Goal: Transaction & Acquisition: Purchase product/service

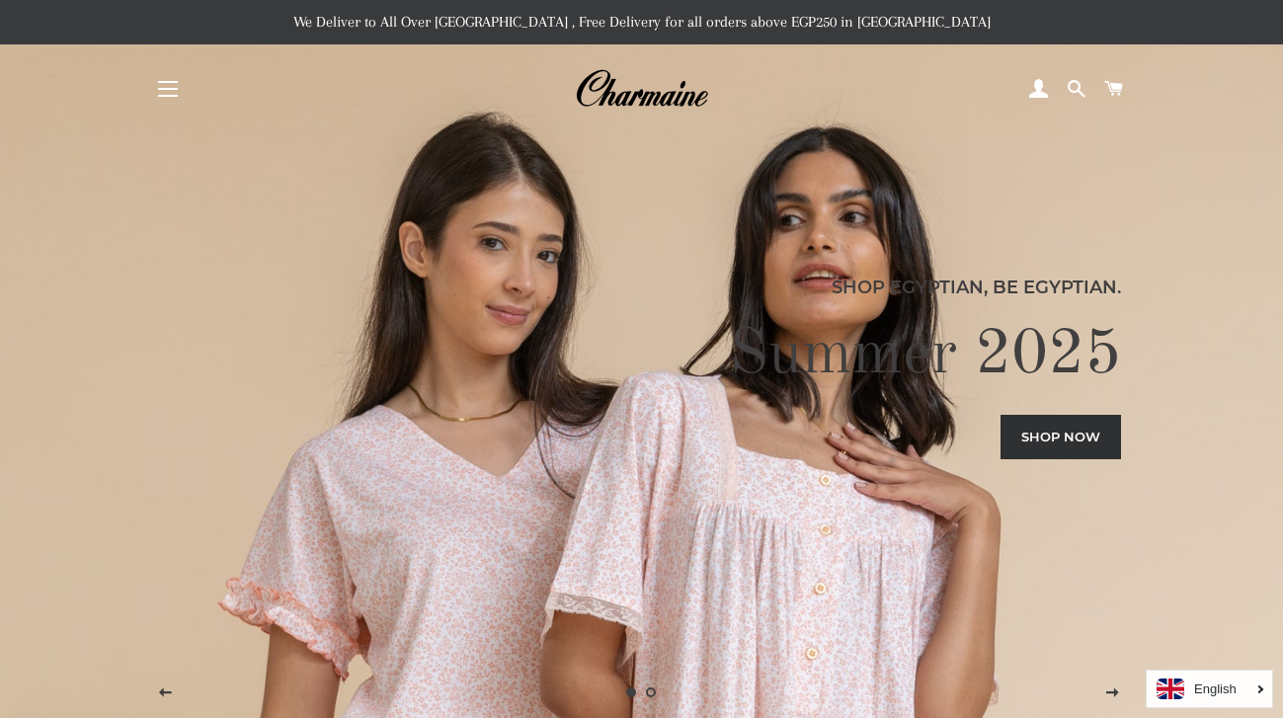
click at [170, 88] on button "Site navigation" at bounding box center [167, 88] width 49 height 49
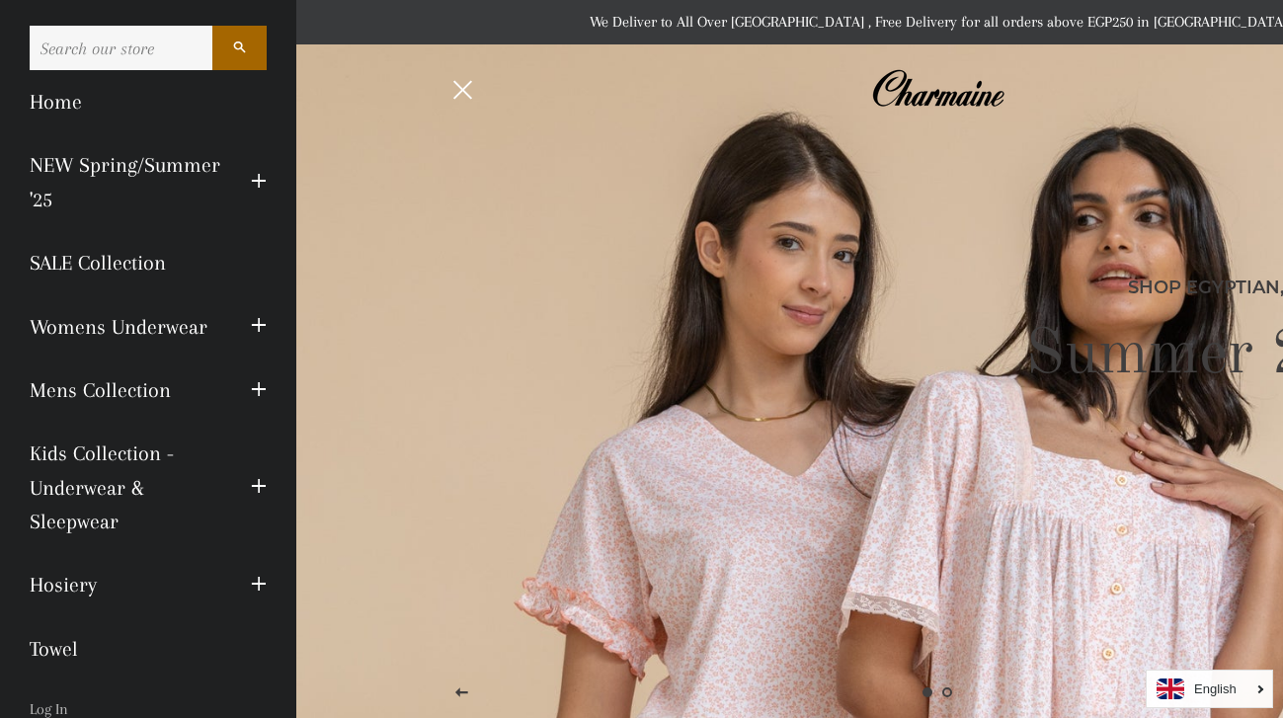
click at [260, 180] on span "button" at bounding box center [259, 182] width 16 height 25
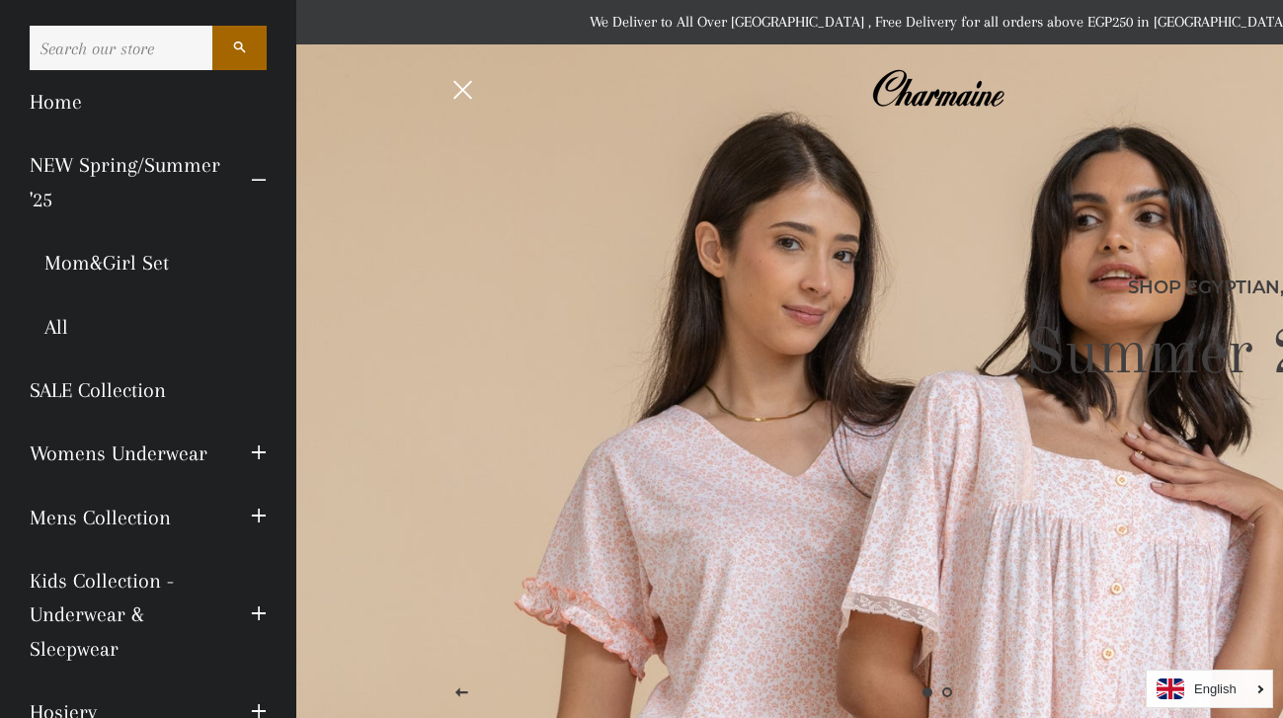
click at [260, 180] on span "button" at bounding box center [259, 182] width 16 height 25
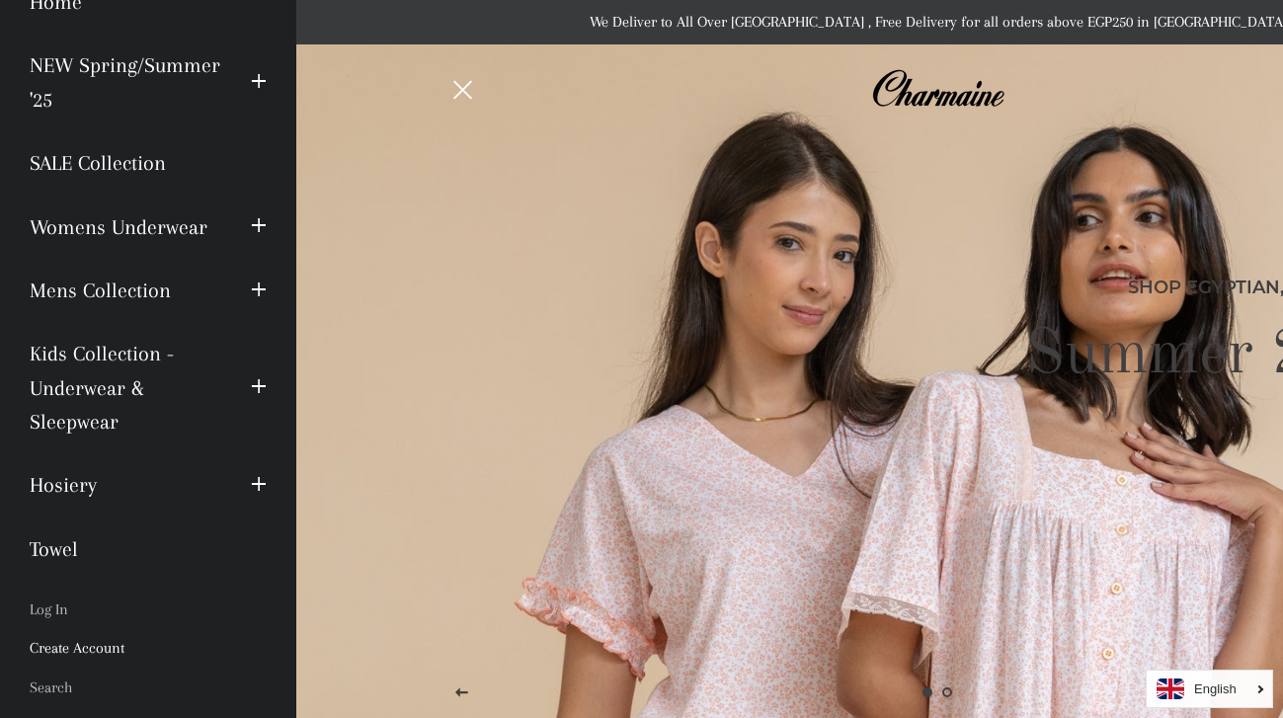
scroll to position [92, 0]
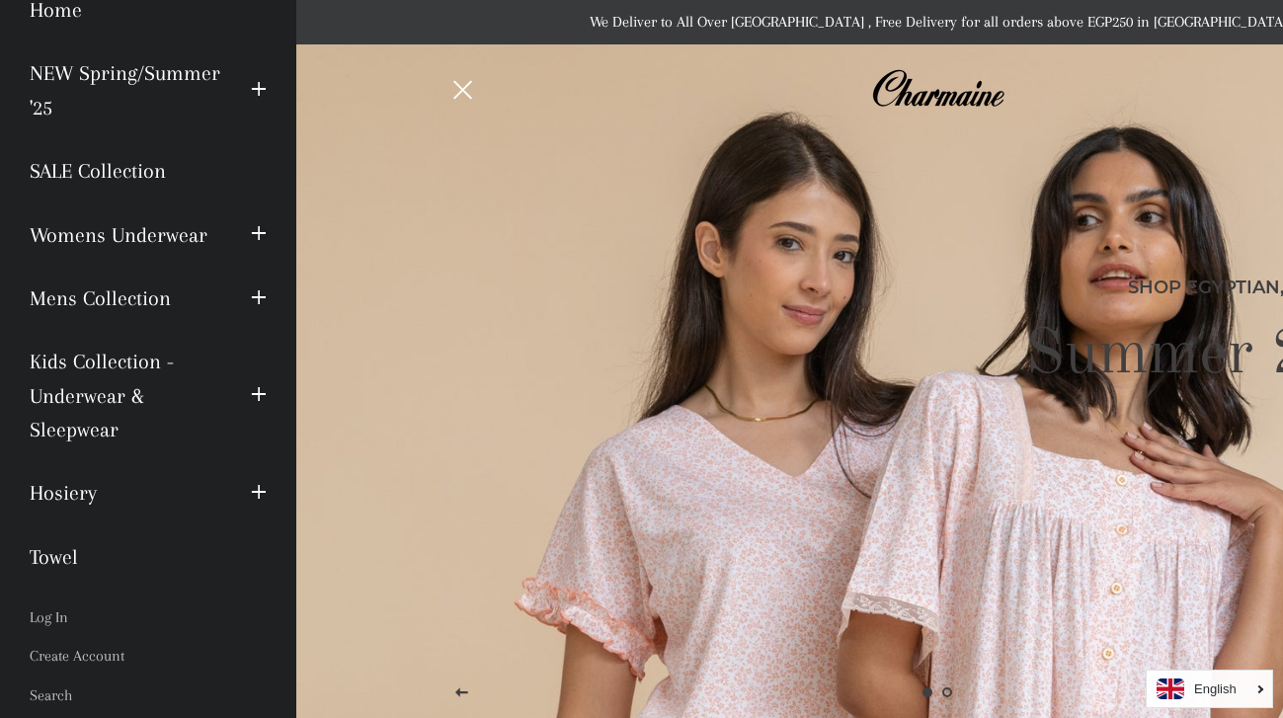
click at [260, 232] on span "button" at bounding box center [259, 234] width 16 height 25
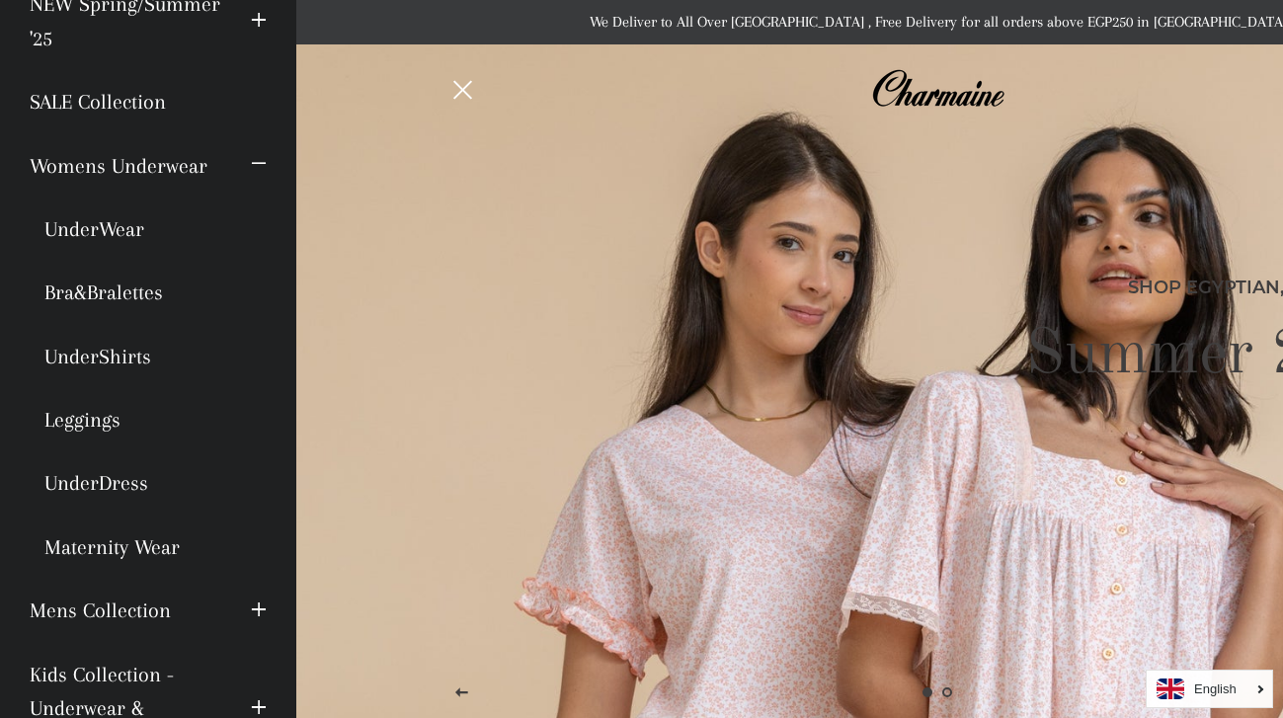
scroll to position [146, 0]
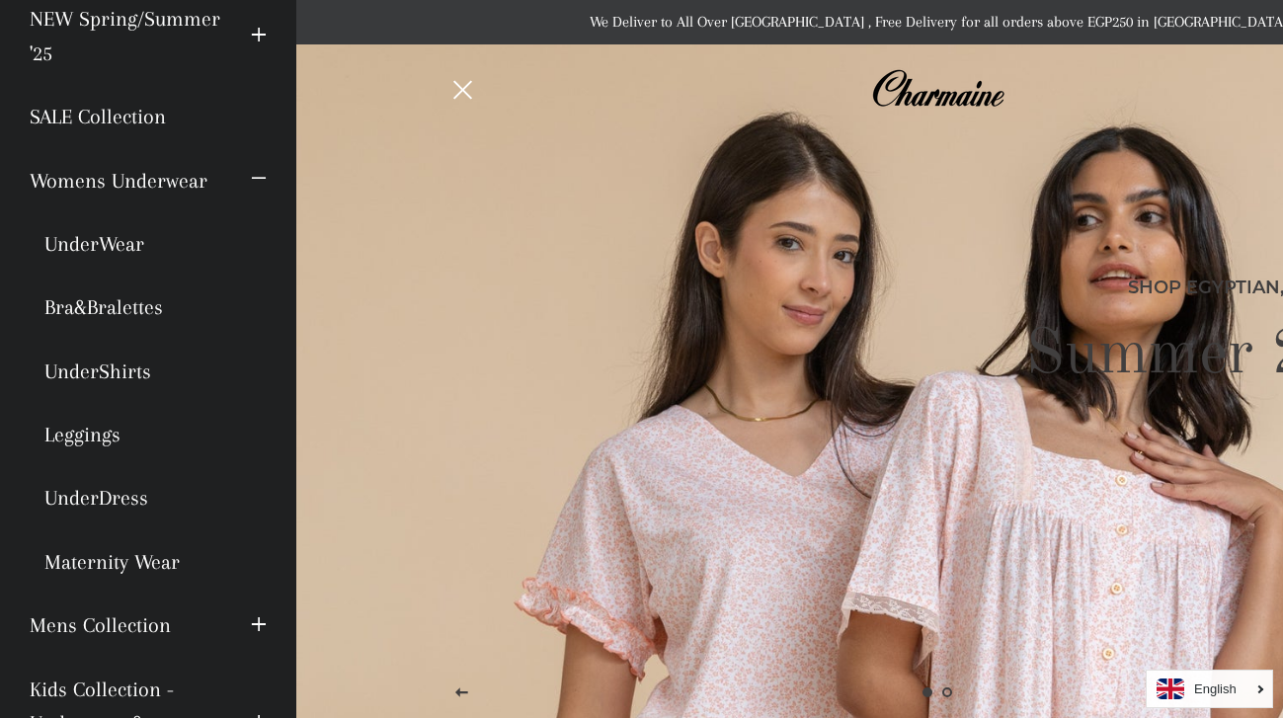
click at [258, 175] on span "button" at bounding box center [259, 180] width 16 height 25
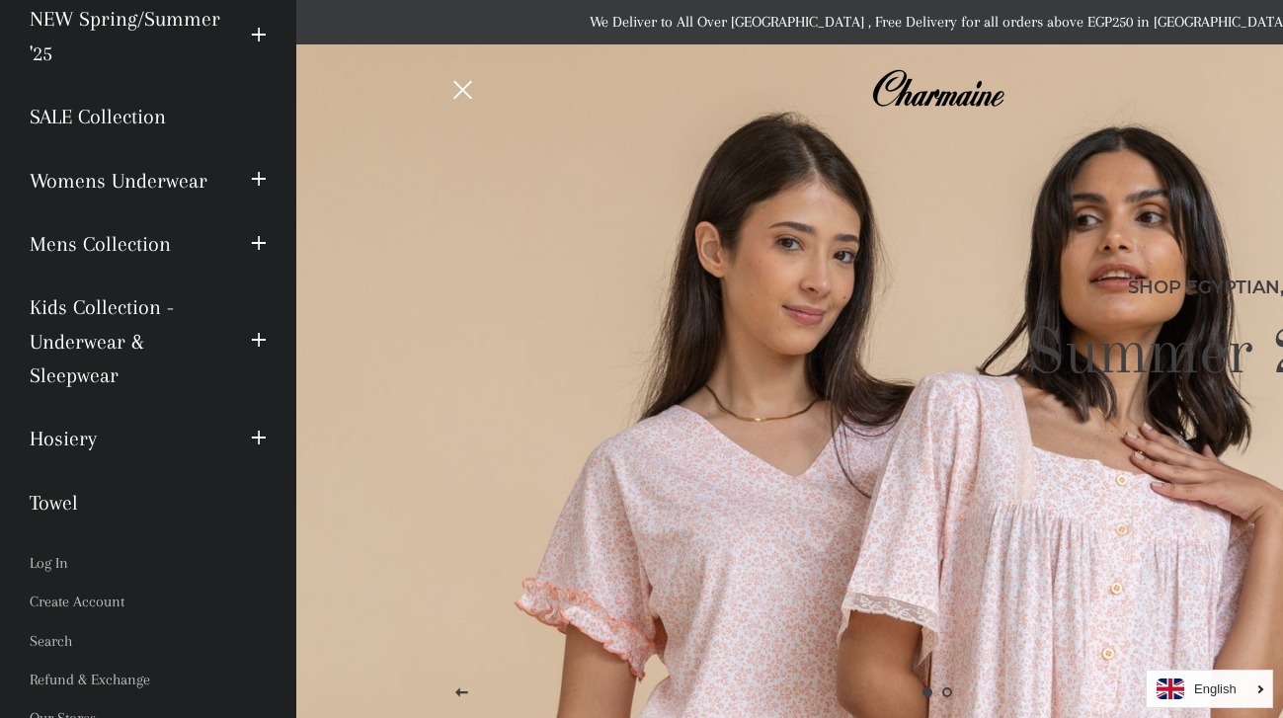
click at [259, 428] on span "button" at bounding box center [259, 439] width 16 height 25
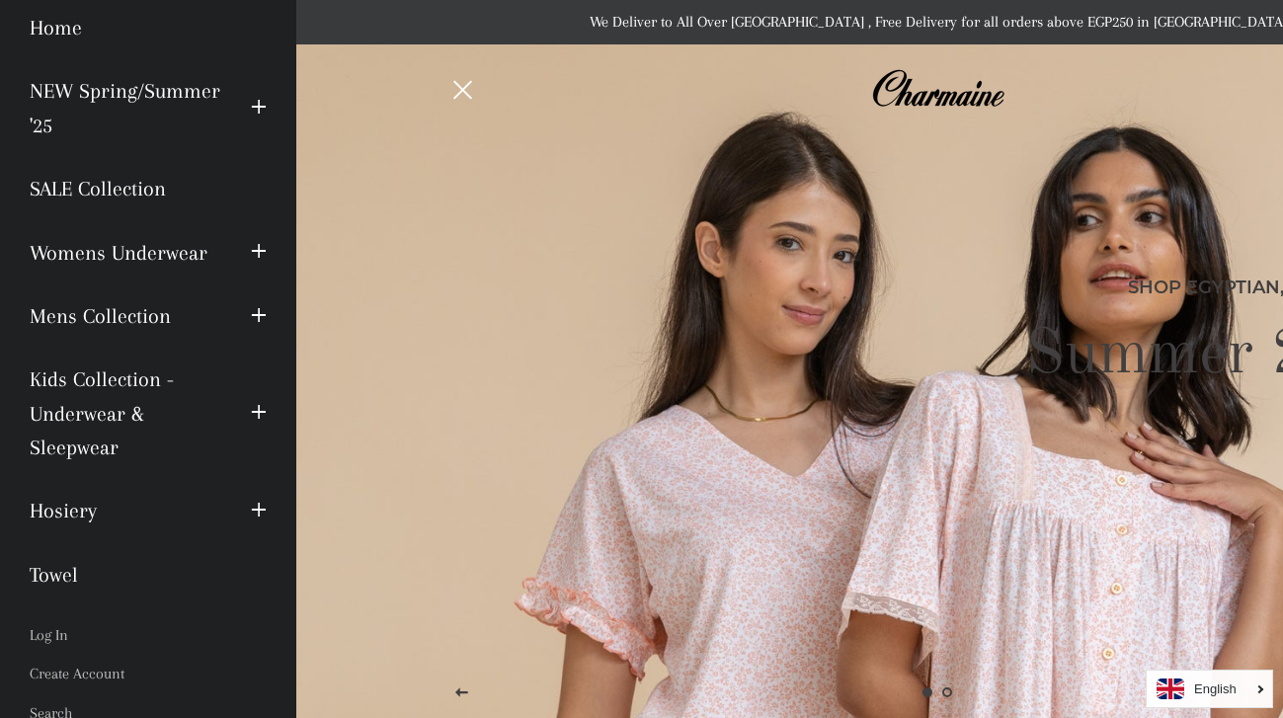
click at [258, 102] on span "button" at bounding box center [259, 108] width 16 height 25
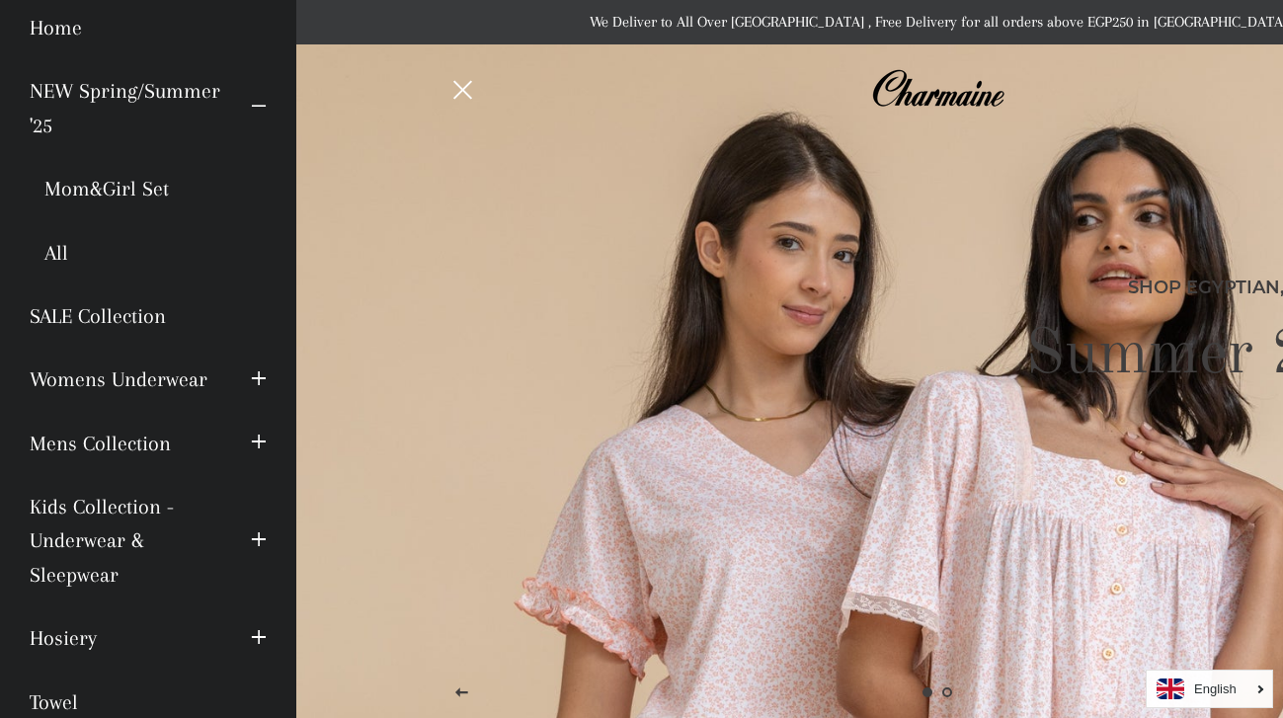
click at [56, 252] on link "All" at bounding box center [148, 252] width 267 height 63
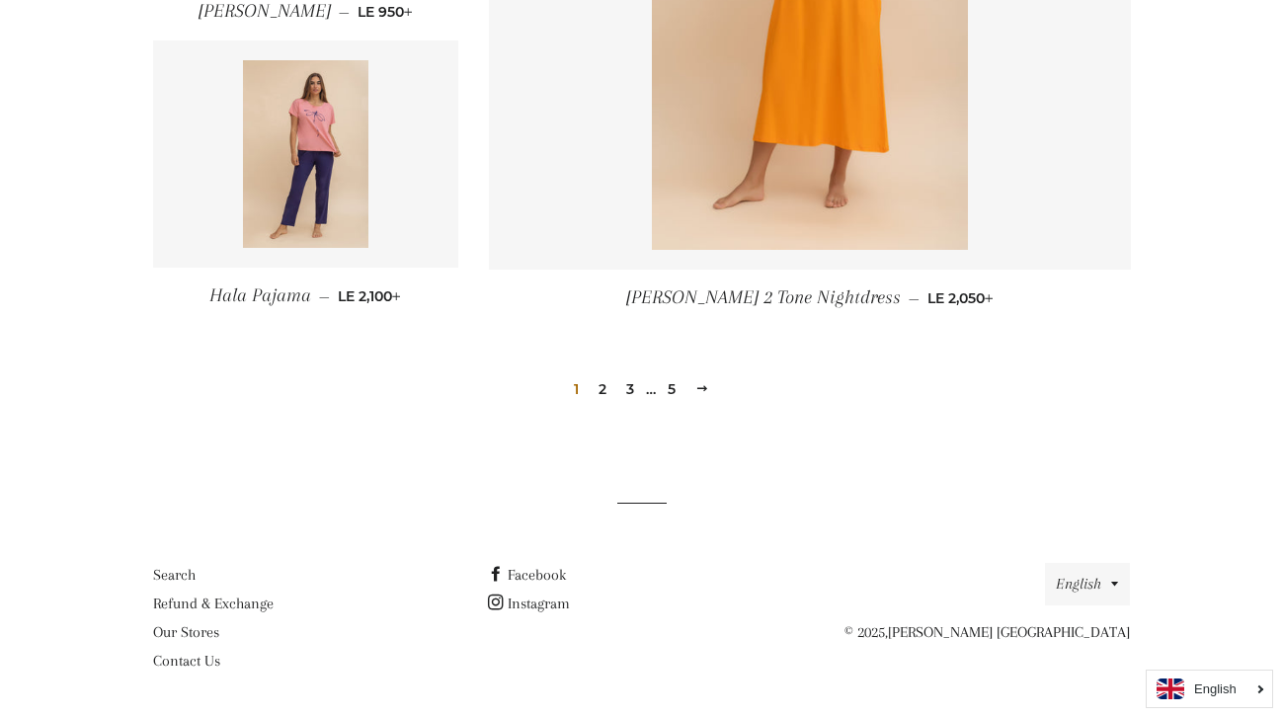
scroll to position [2796, 0]
click at [604, 388] on link "2" at bounding box center [602, 390] width 24 height 30
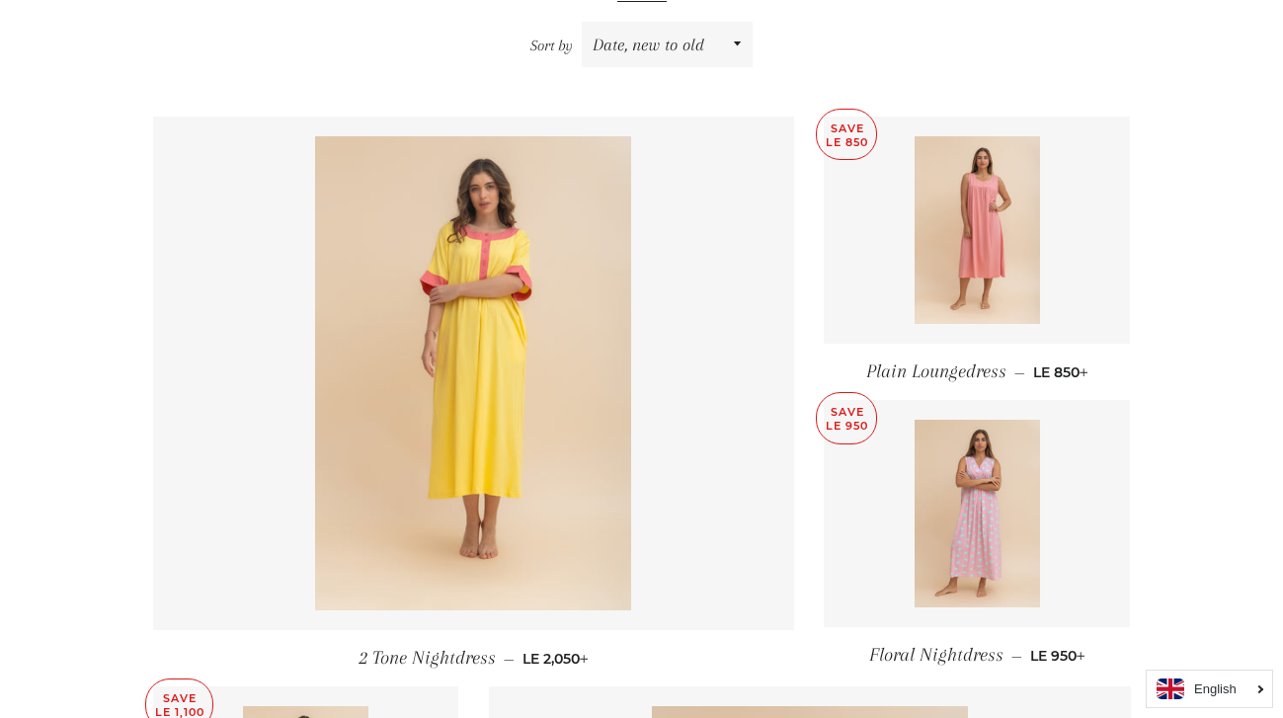
scroll to position [729, 0]
click at [989, 252] on img at bounding box center [976, 229] width 125 height 188
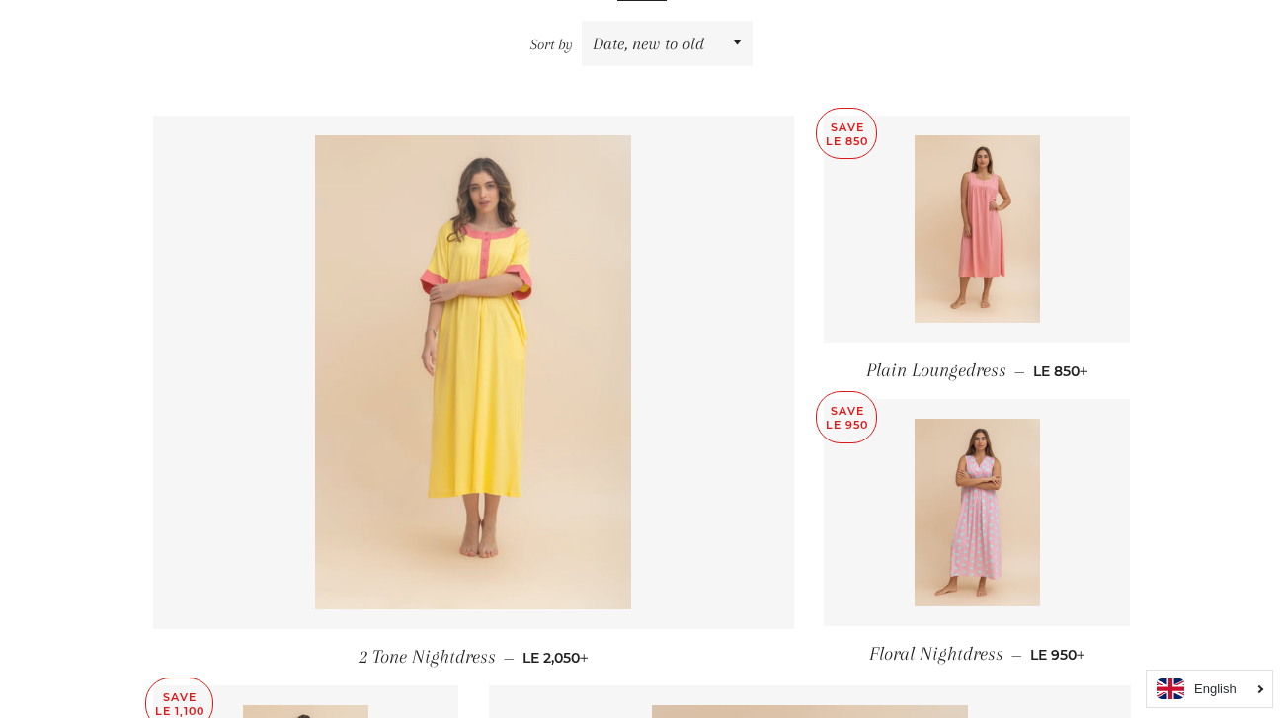
click at [458, 451] on img at bounding box center [473, 372] width 316 height 474
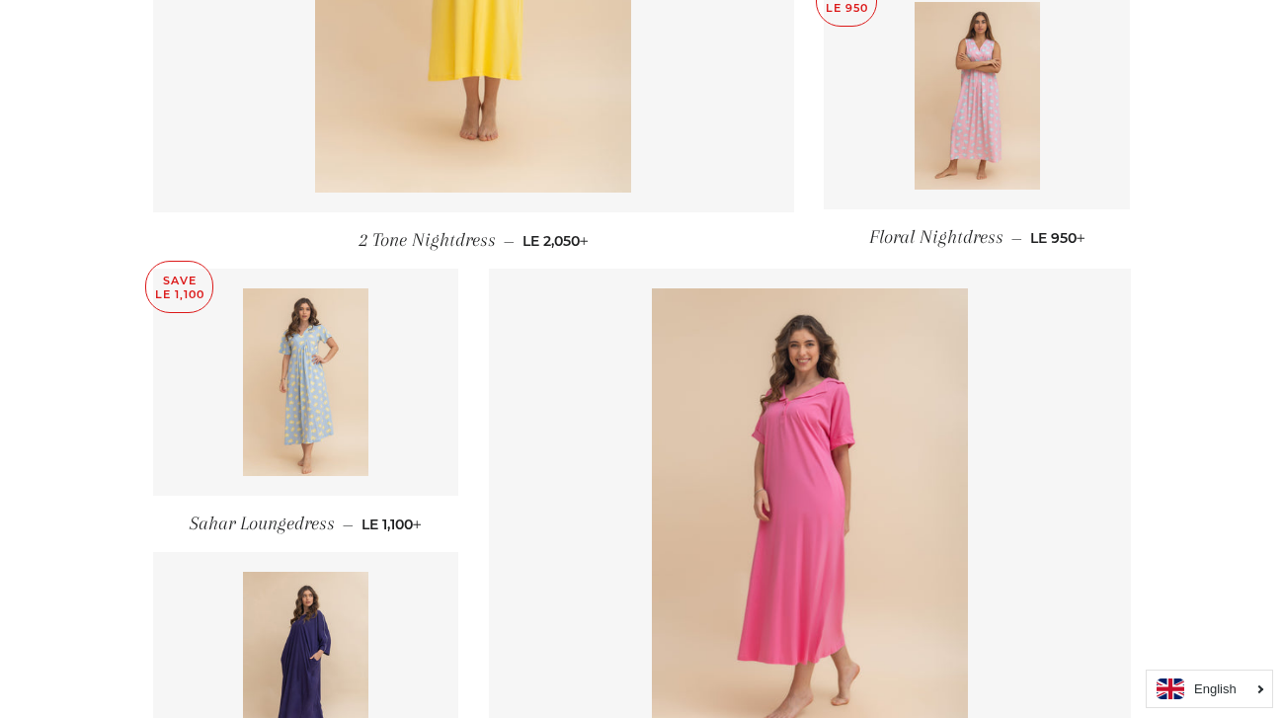
scroll to position [1168, 0]
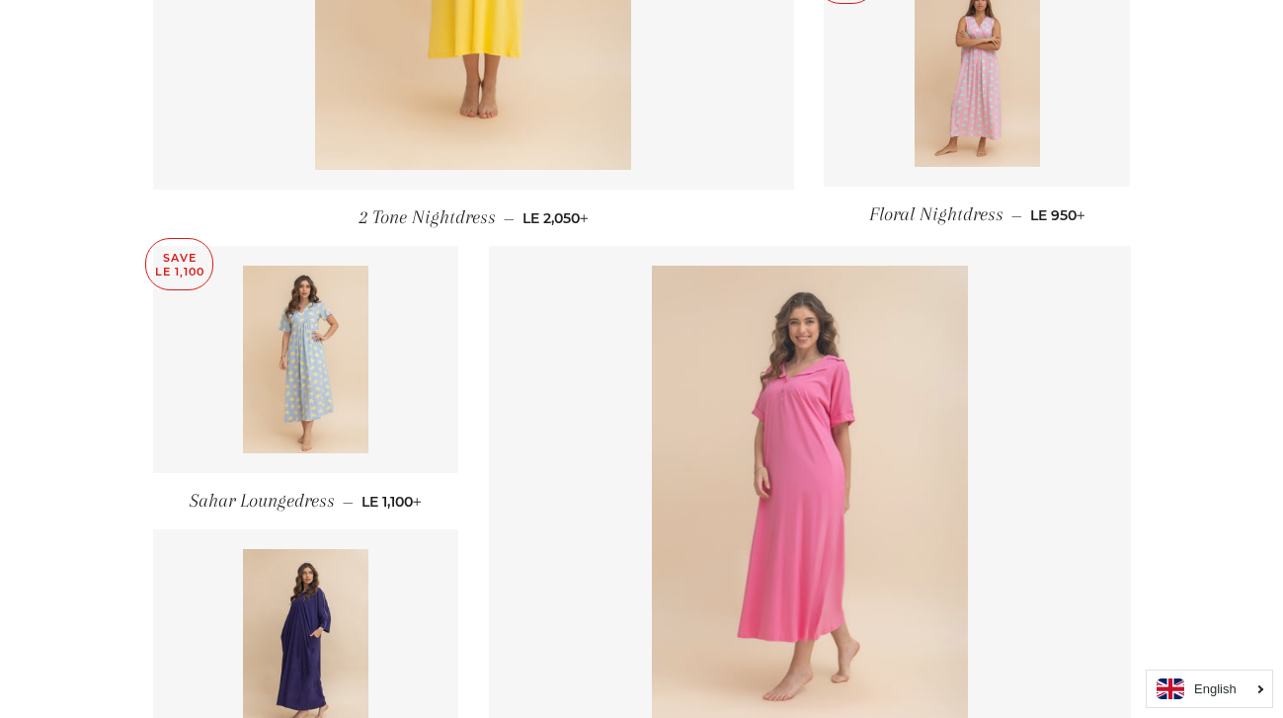
click at [785, 481] on img at bounding box center [810, 503] width 316 height 474
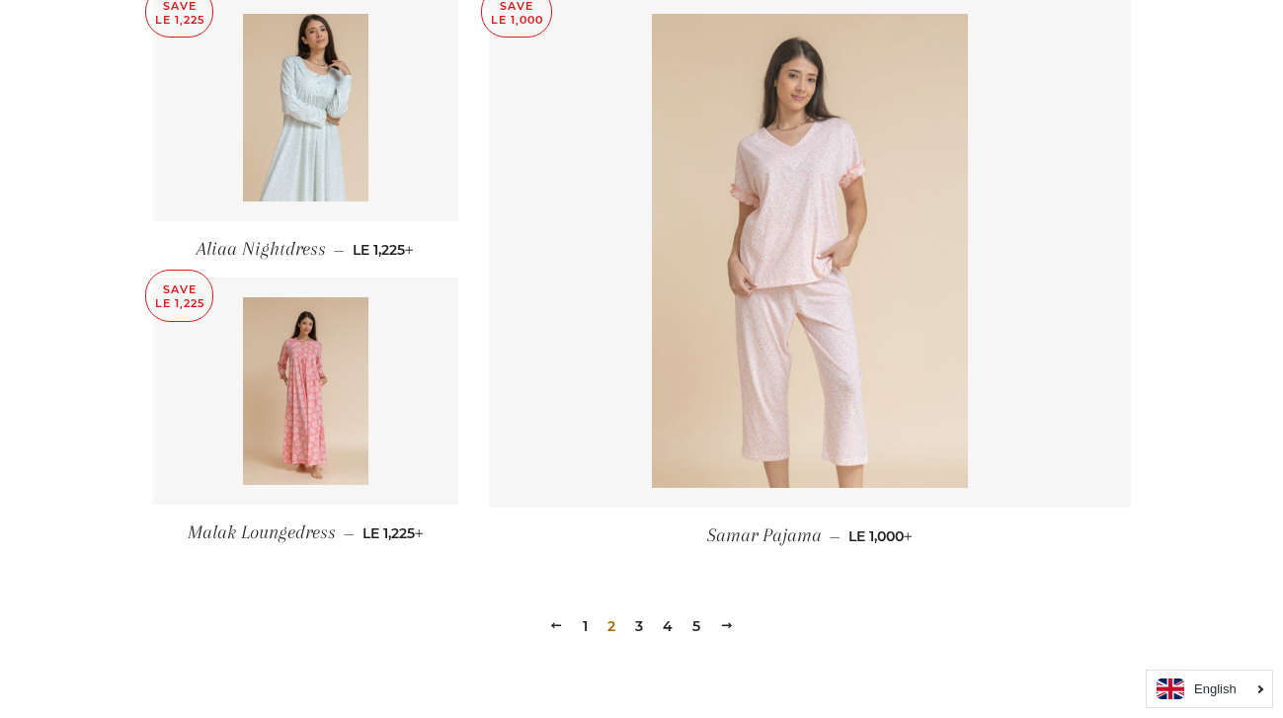
scroll to position [2584, 0]
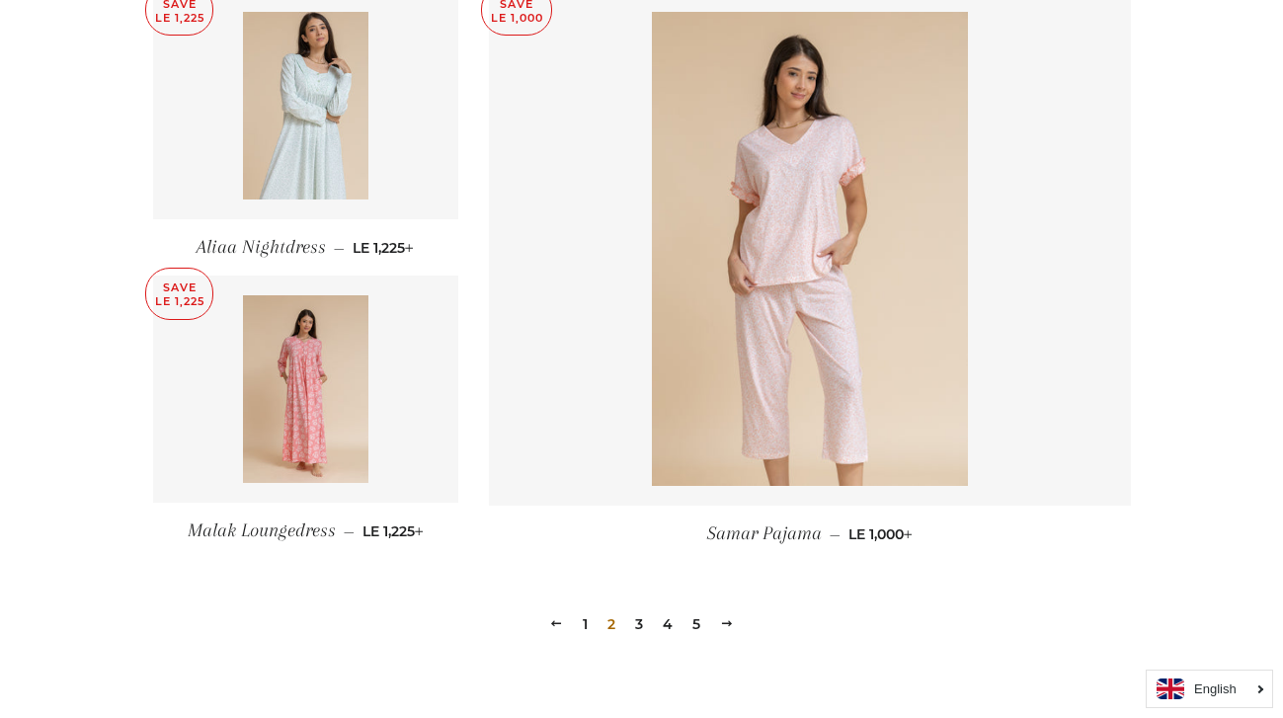
click at [639, 619] on link "3" at bounding box center [639, 624] width 24 height 30
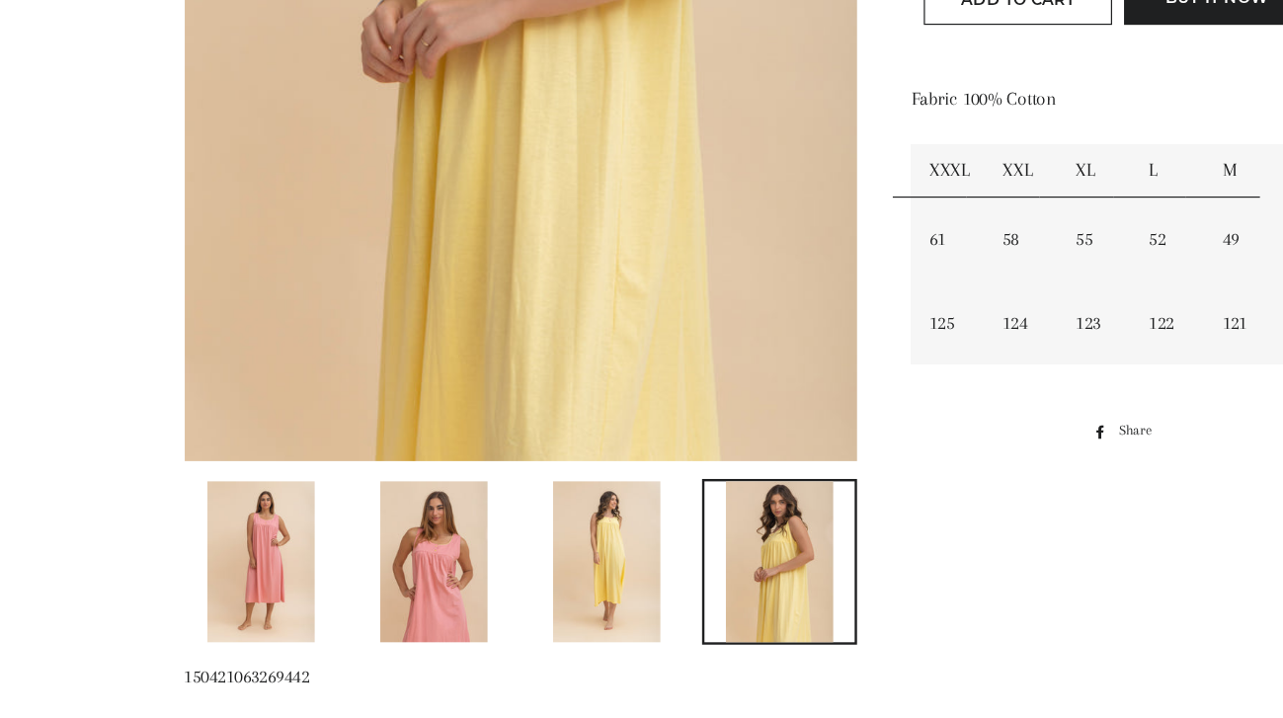
scroll to position [586, 0]
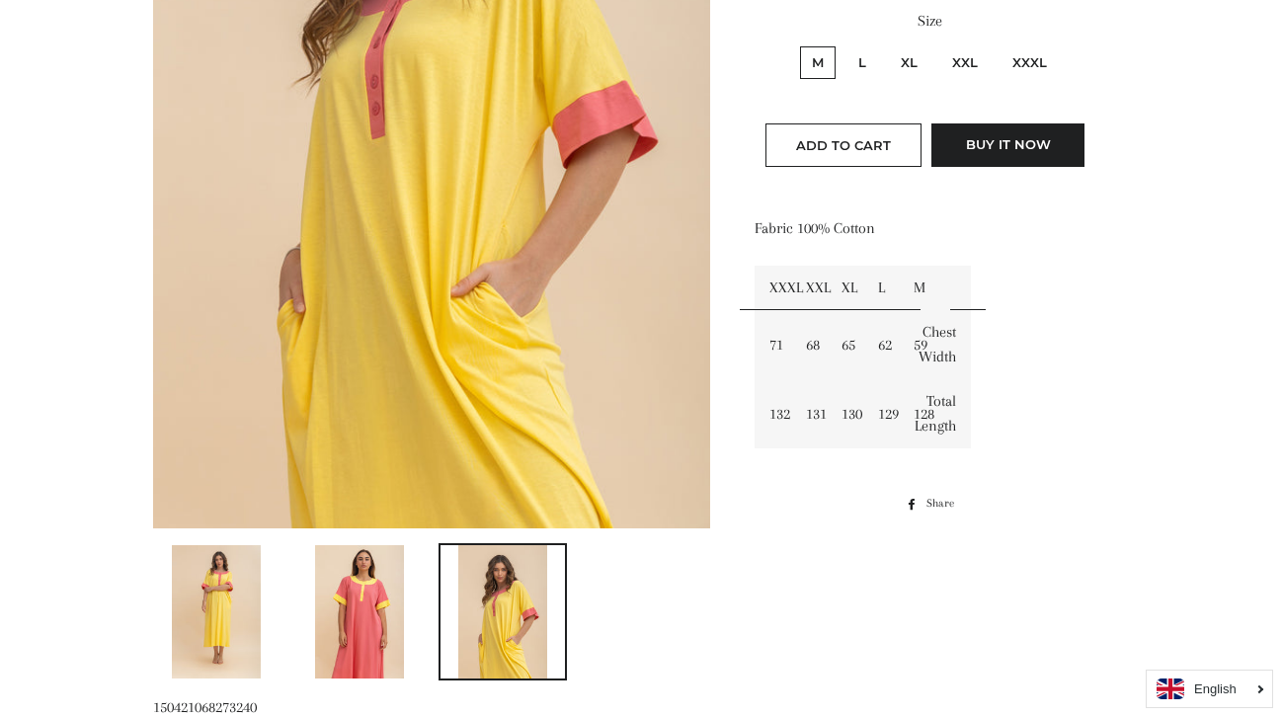
scroll to position [523, 0]
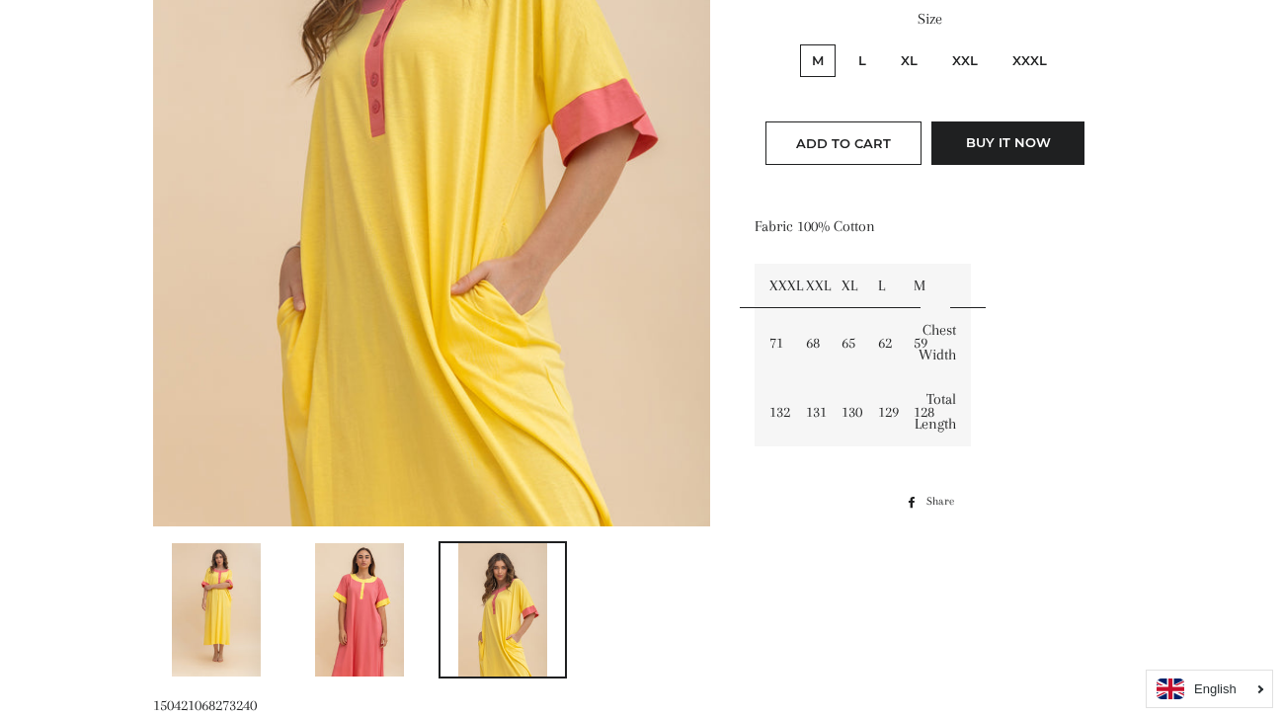
click at [371, 608] on img at bounding box center [359, 609] width 89 height 133
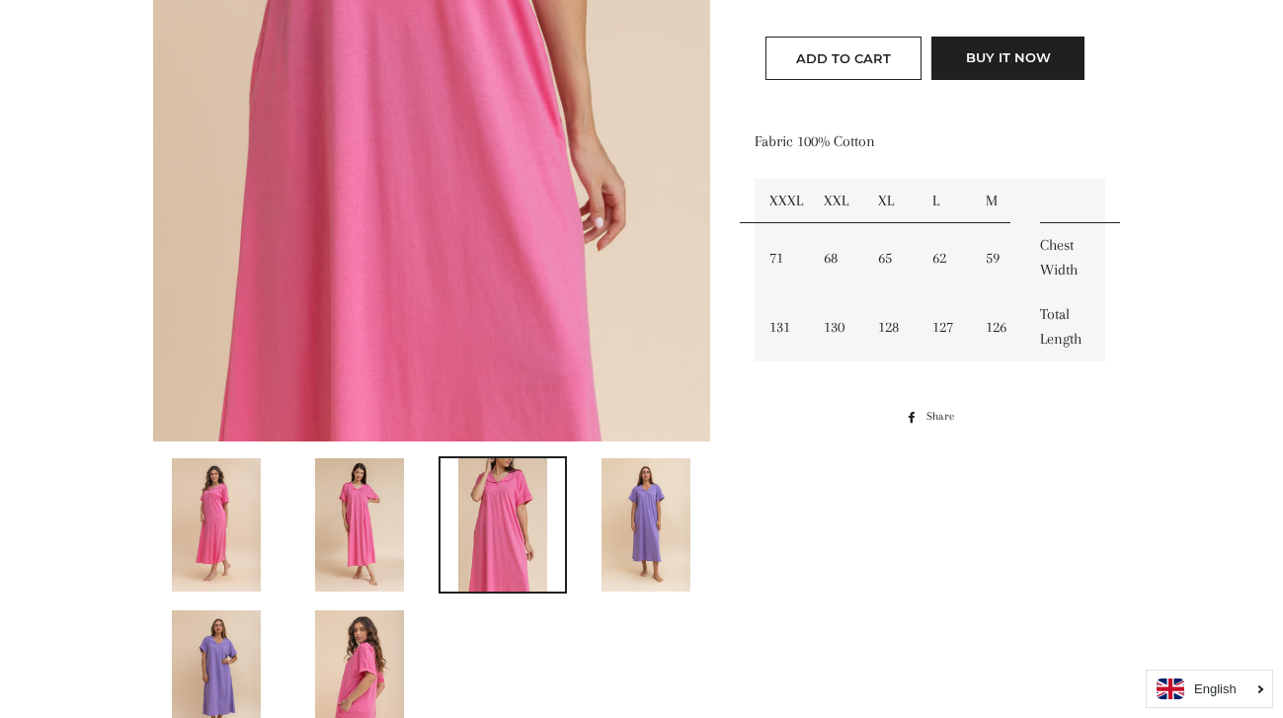
scroll to position [616, 0]
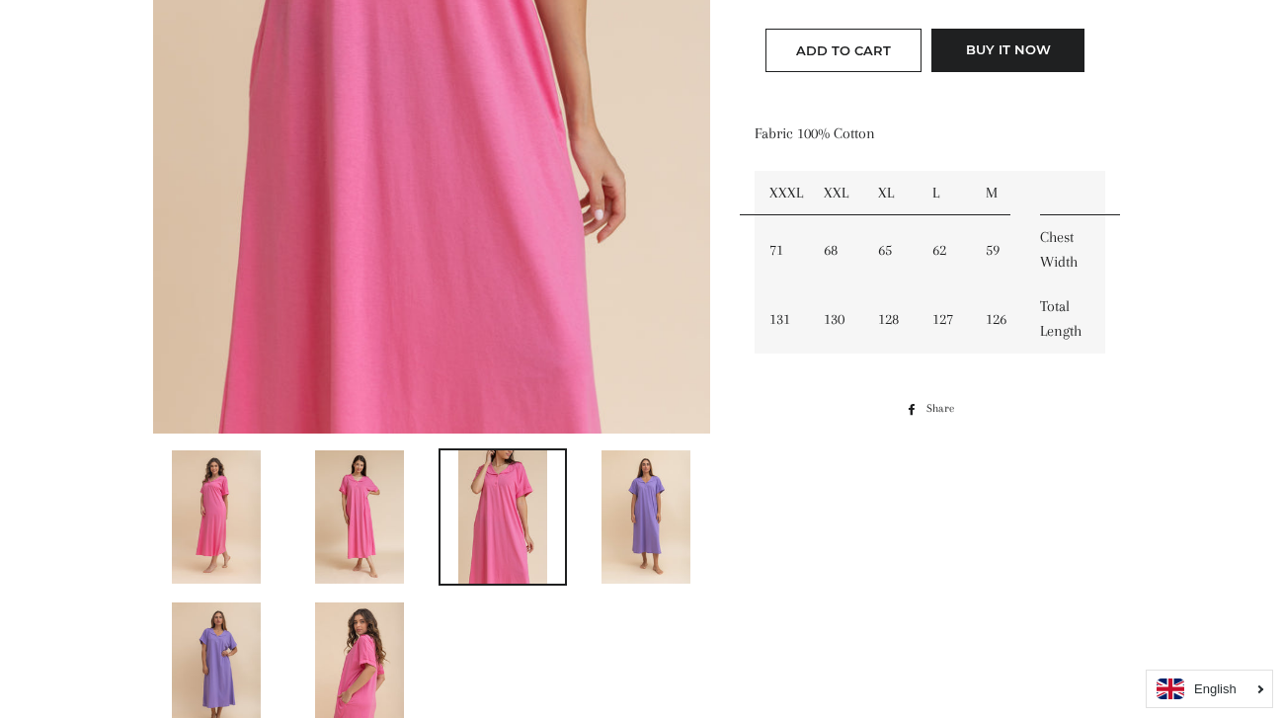
click at [636, 533] on img at bounding box center [645, 516] width 89 height 133
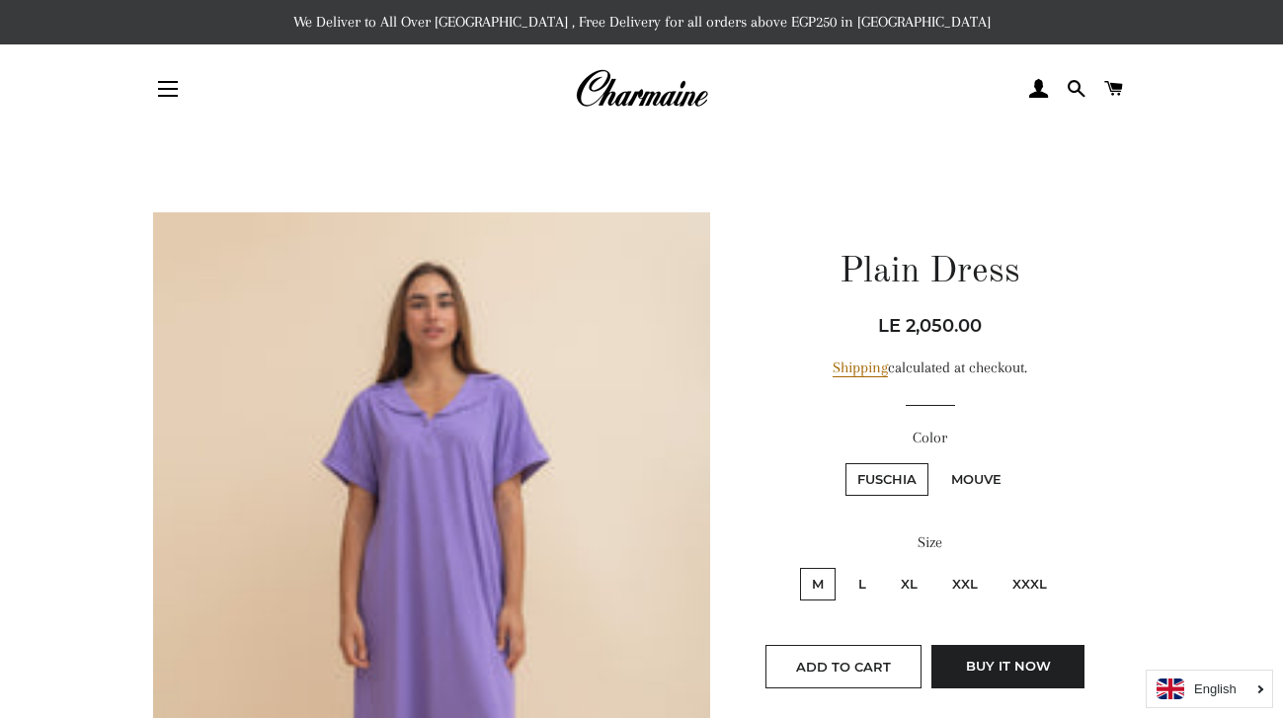
scroll to position [0, 0]
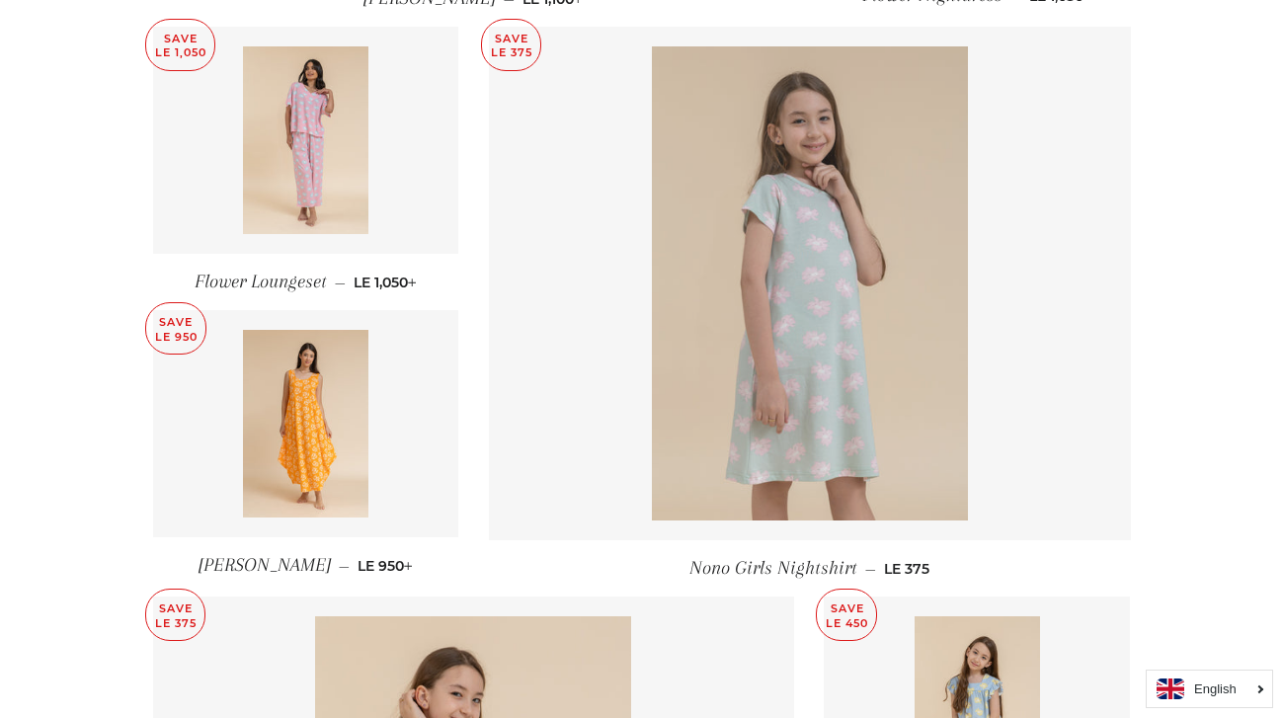
scroll to position [1394, 0]
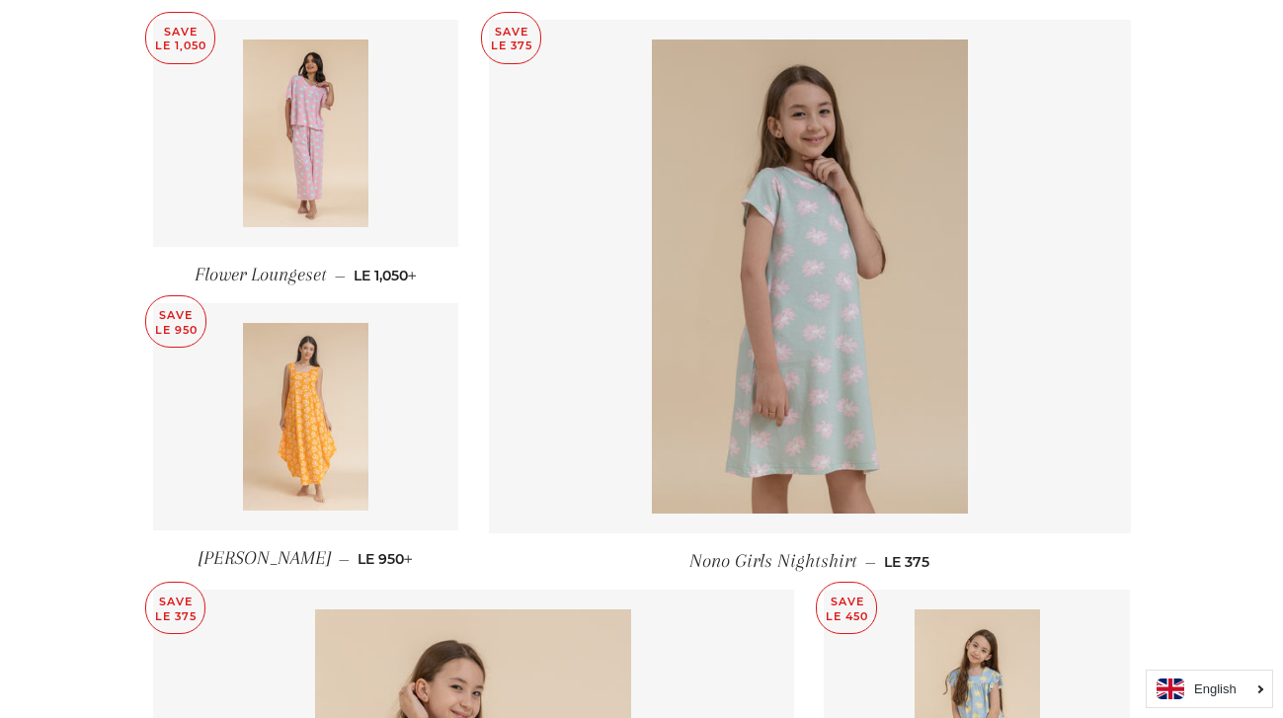
click at [332, 449] on img at bounding box center [305, 417] width 125 height 188
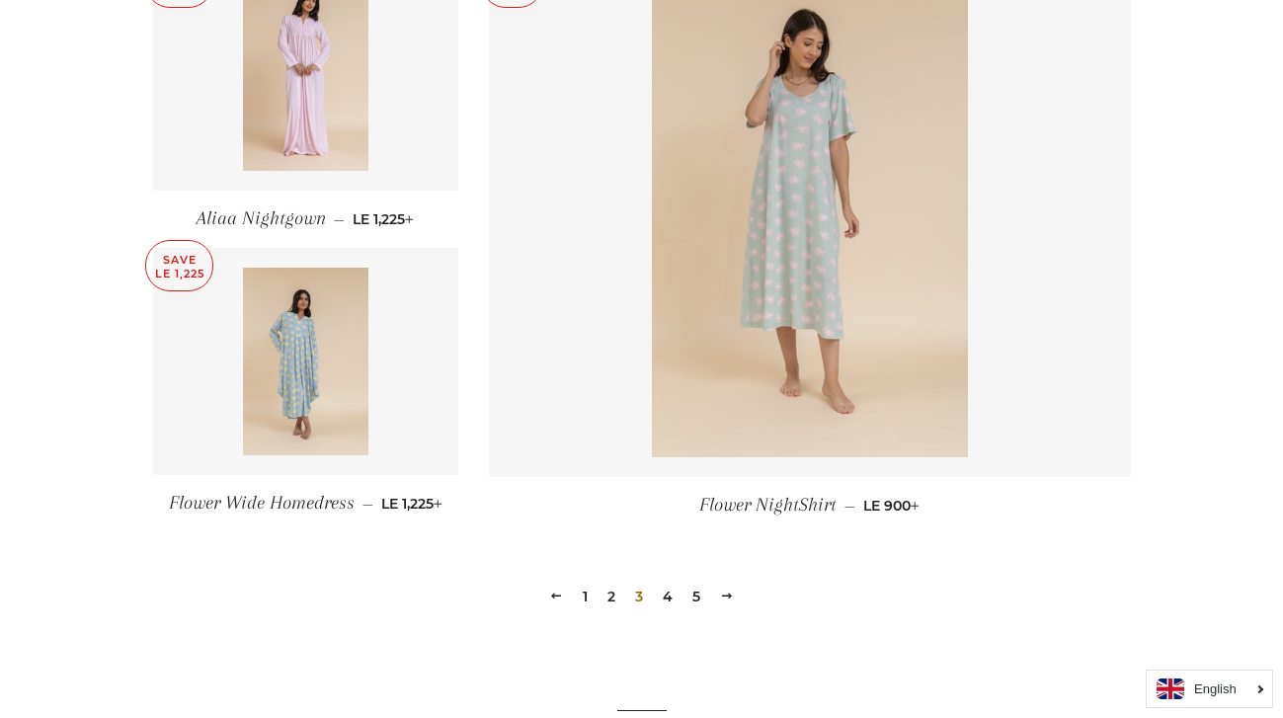
scroll to position [2596, 0]
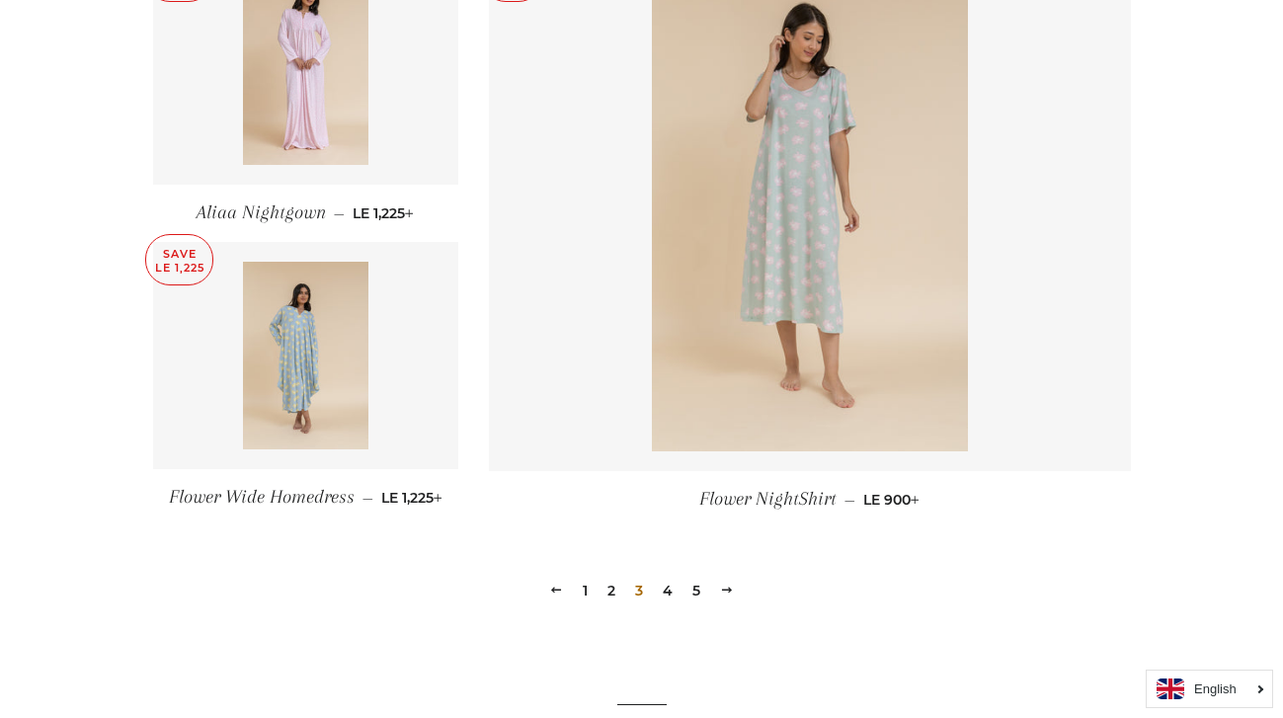
click at [664, 587] on link "4" at bounding box center [668, 591] width 26 height 30
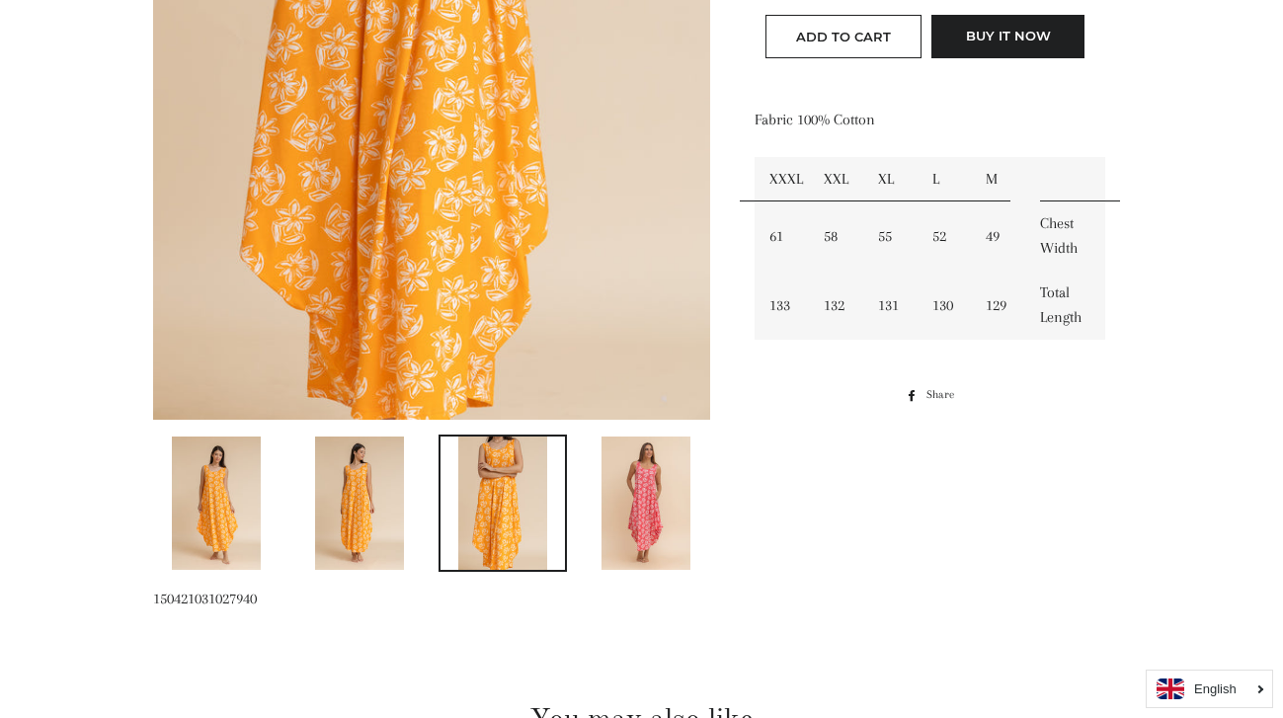
scroll to position [638, 0]
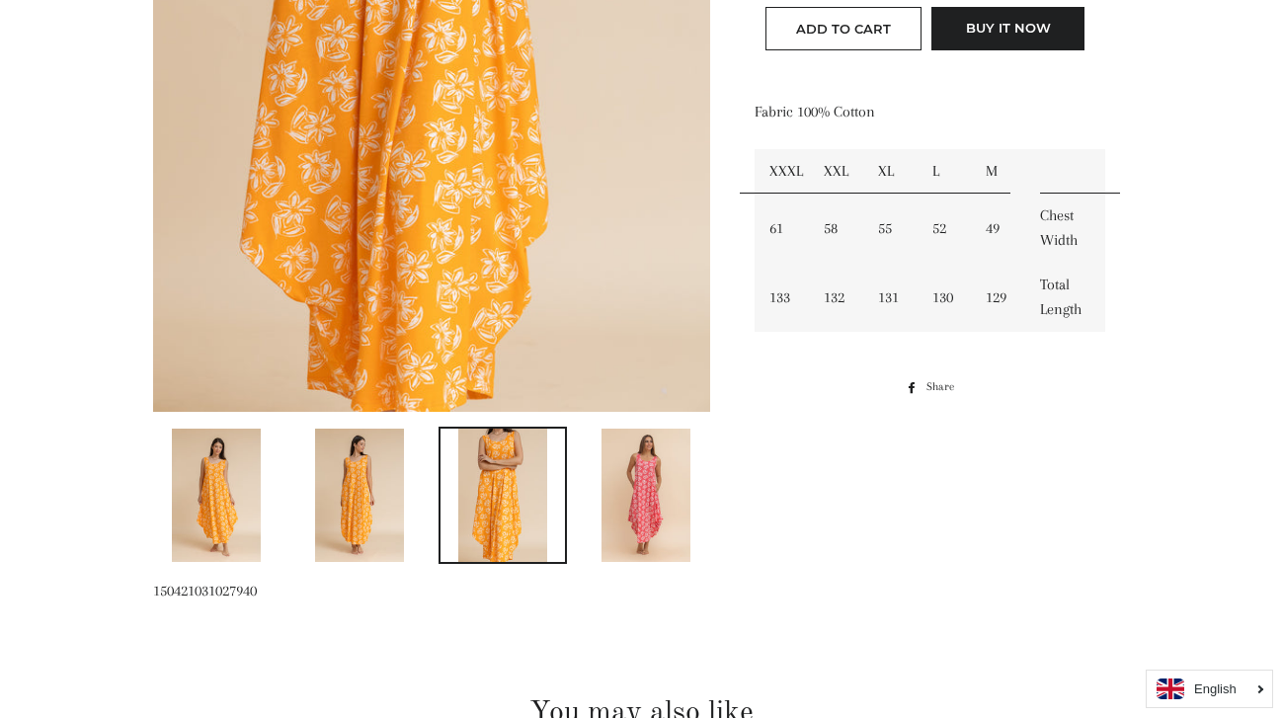
click at [651, 489] on img at bounding box center [645, 494] width 89 height 133
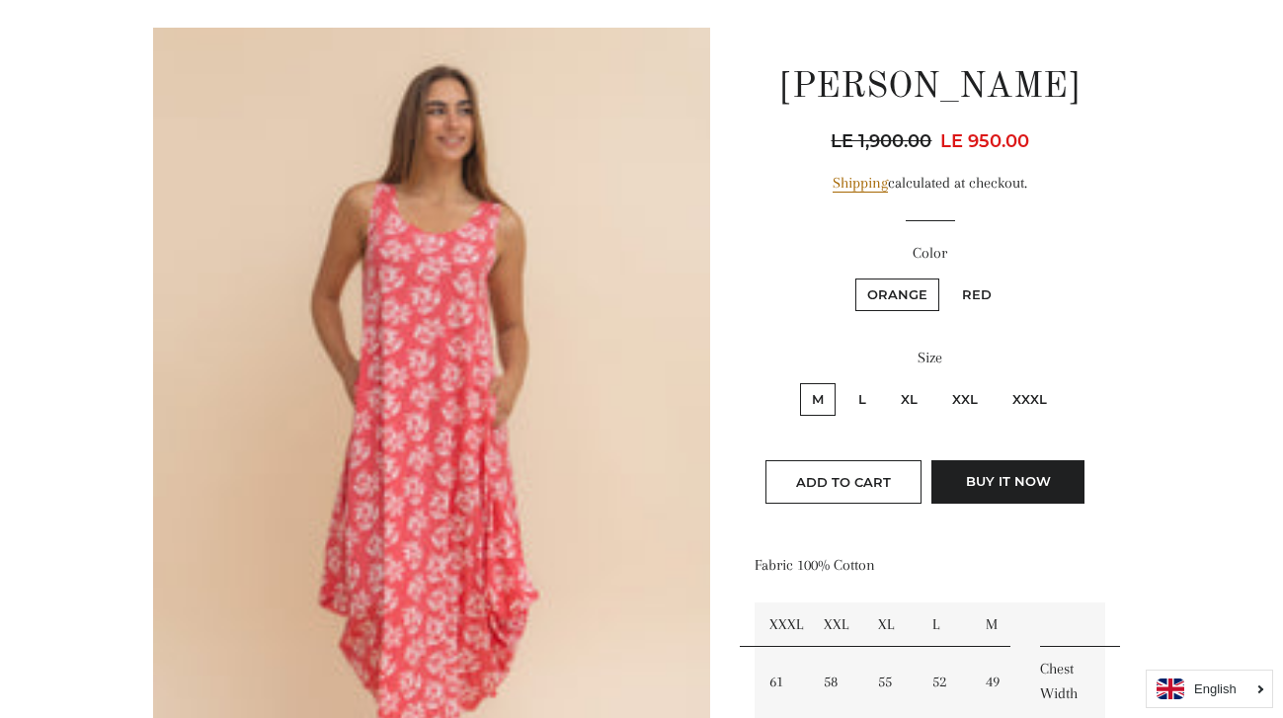
scroll to position [184, 0]
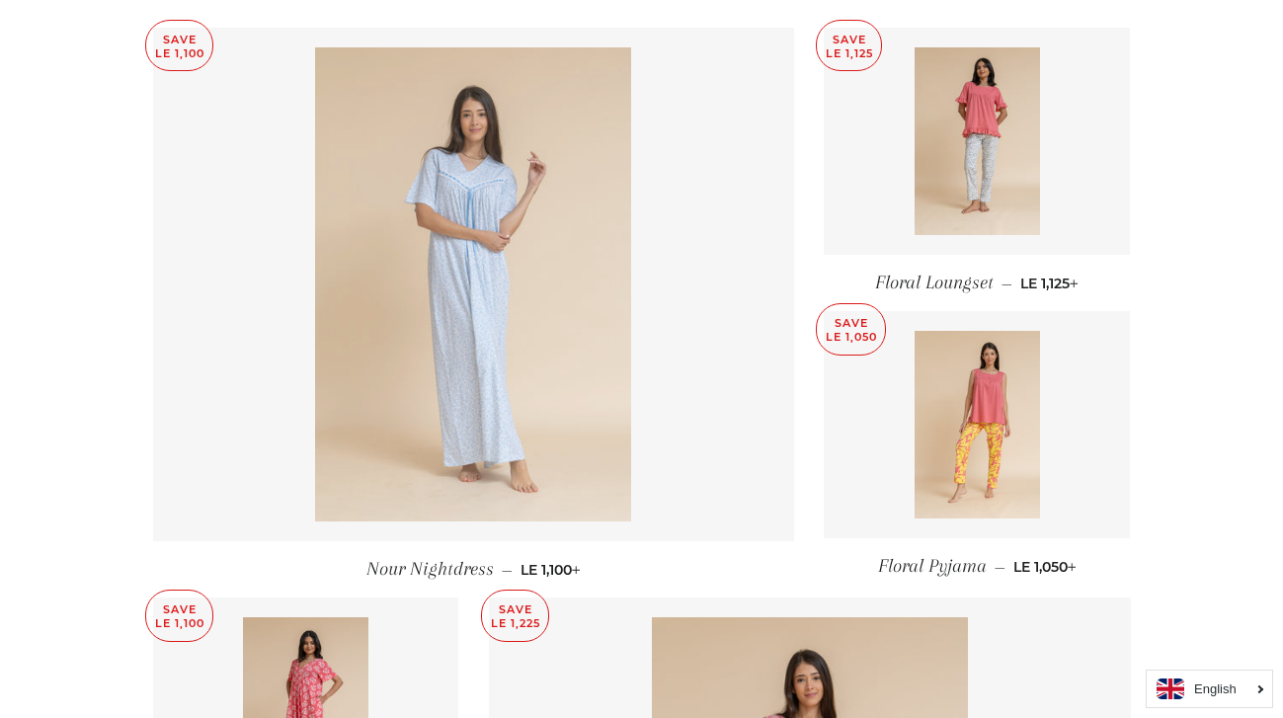
scroll to position [817, 0]
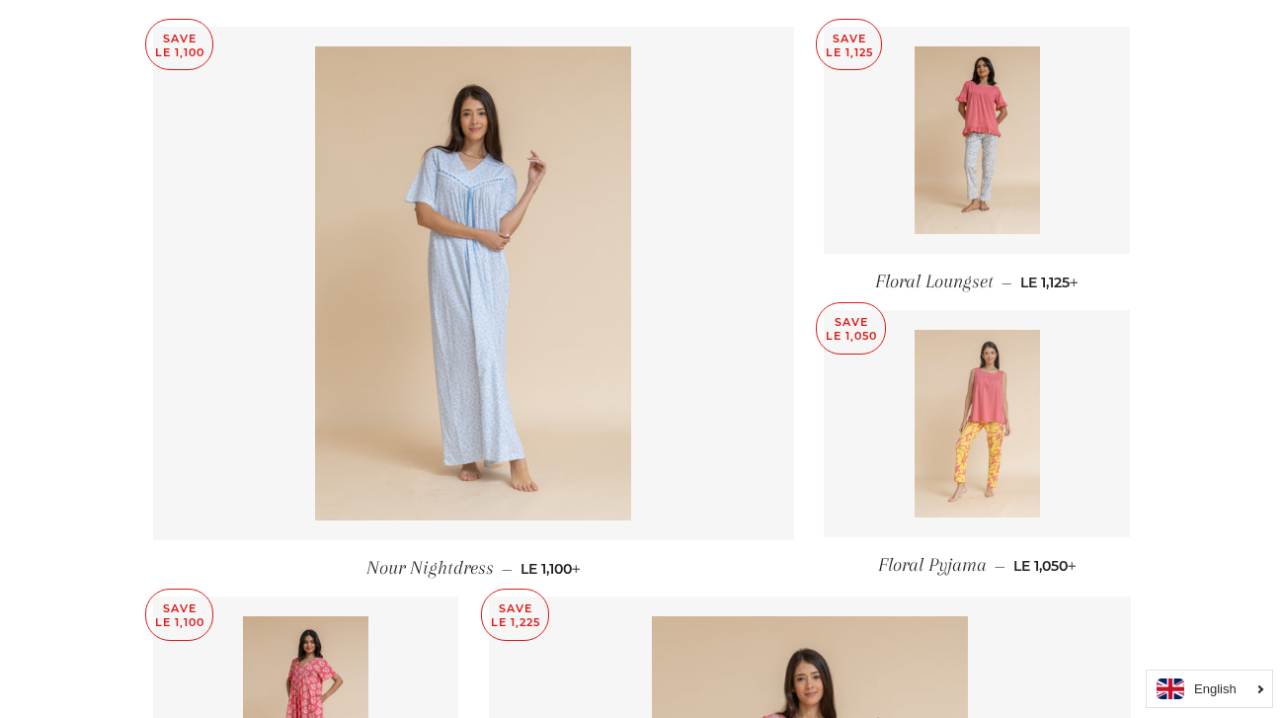
click at [989, 381] on img at bounding box center [976, 424] width 125 height 188
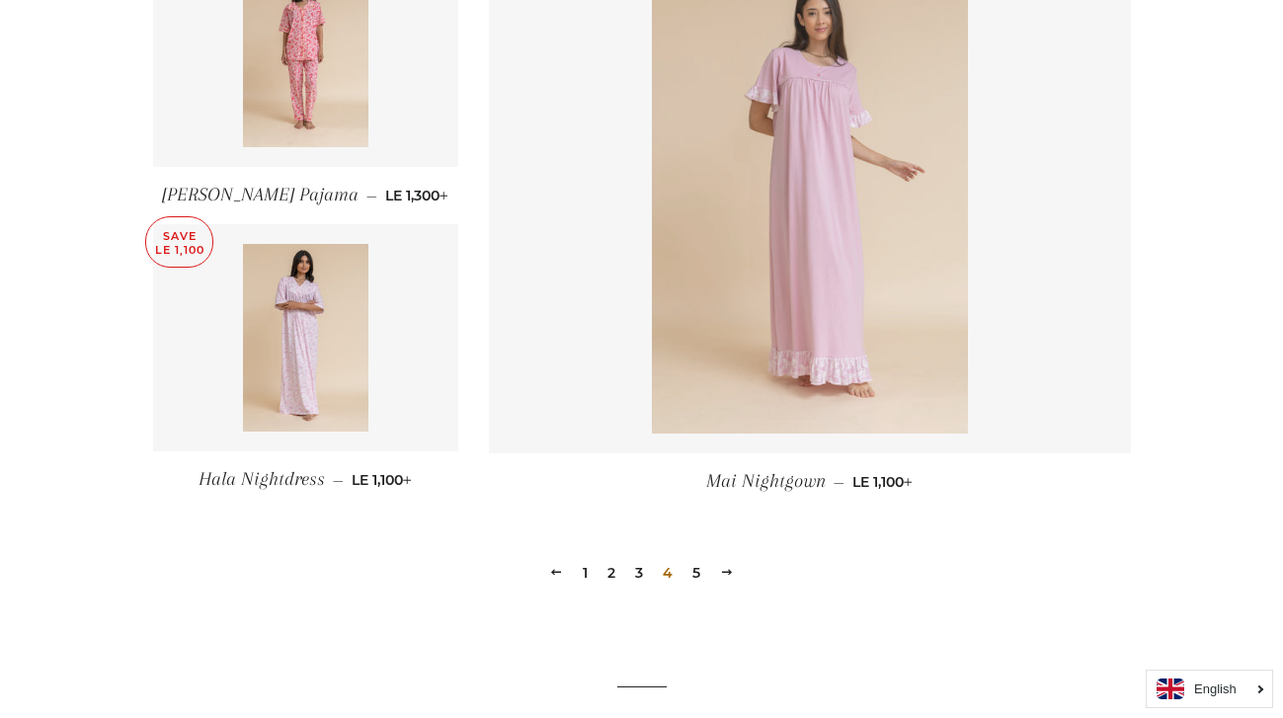
scroll to position [2614, 0]
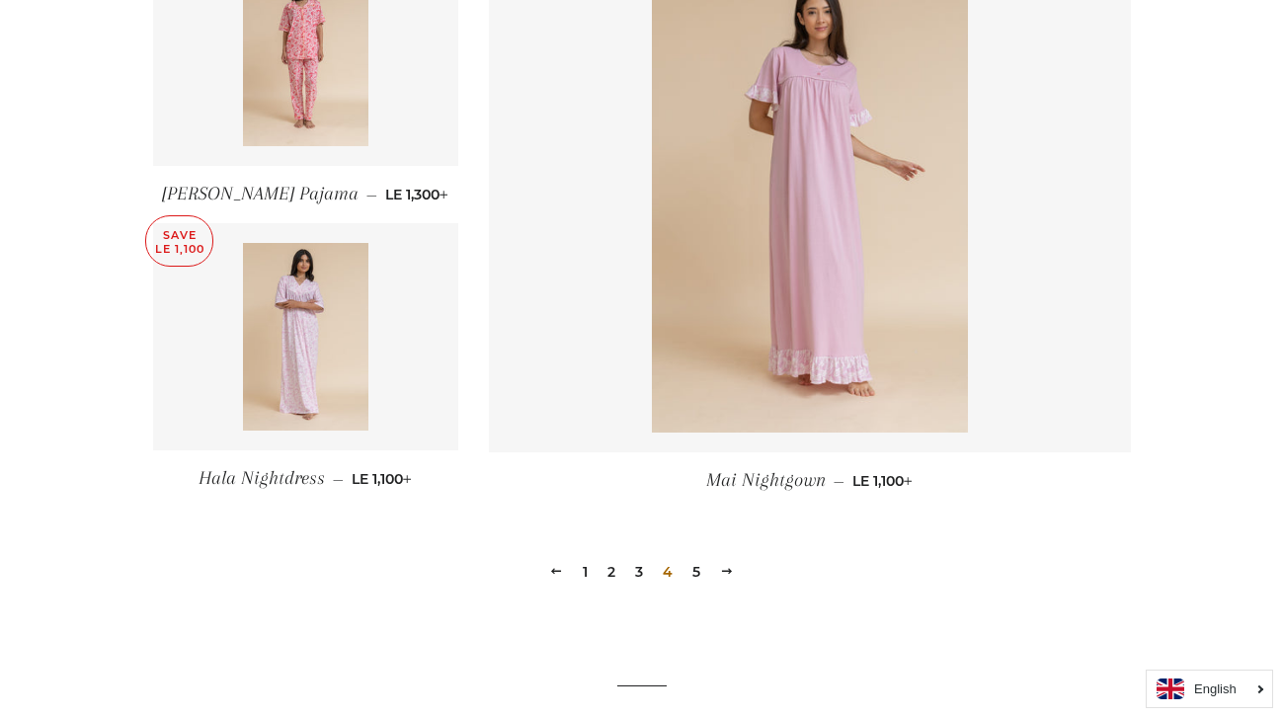
click at [696, 571] on link "5" at bounding box center [696, 572] width 24 height 30
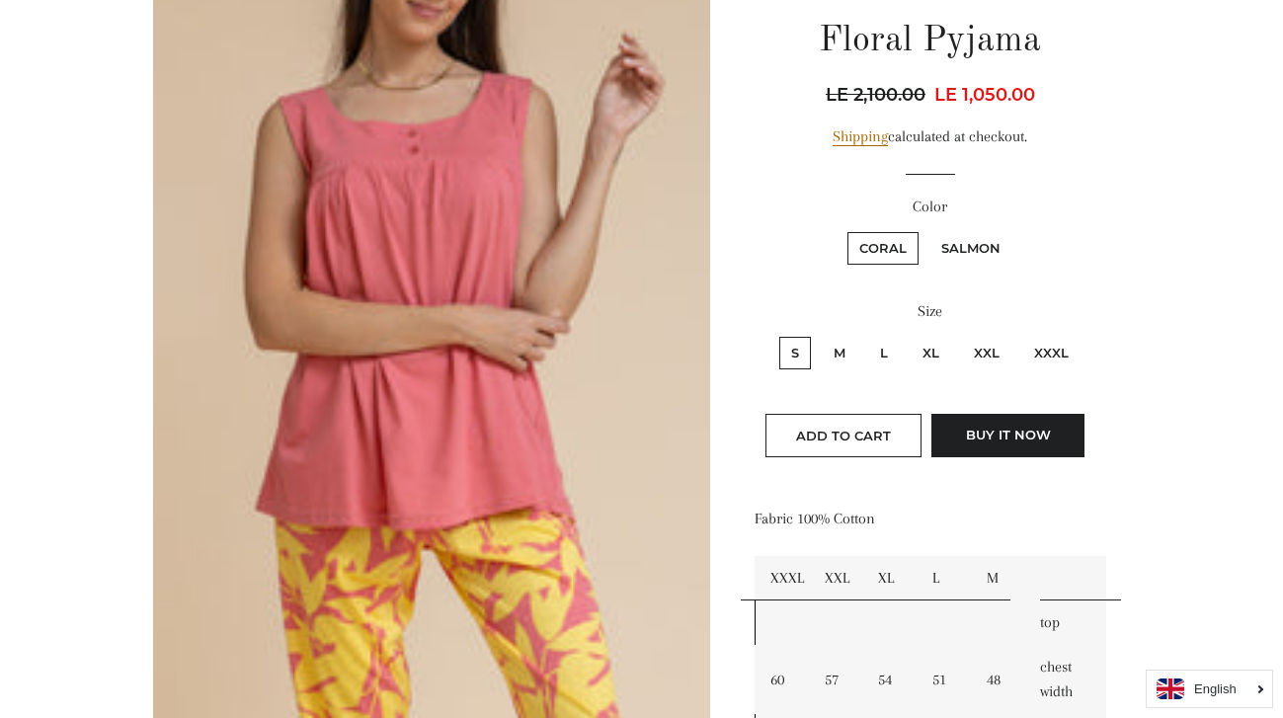
scroll to position [235, 0]
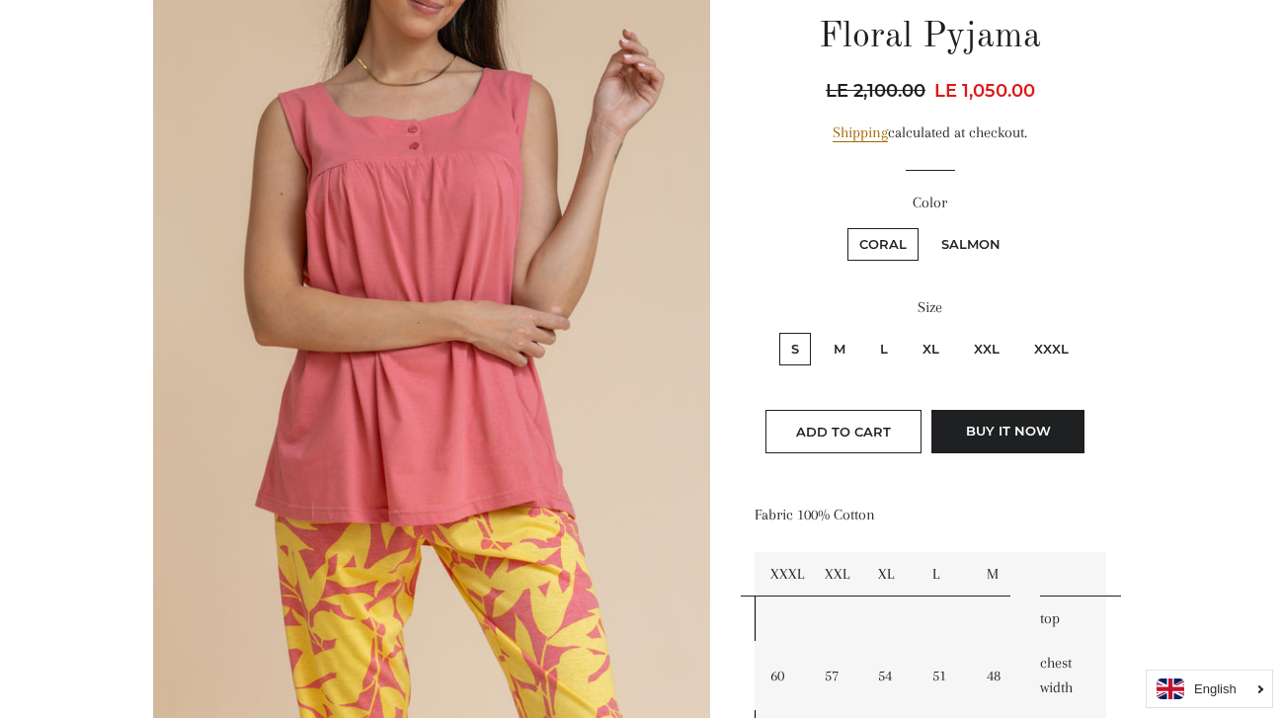
click at [961, 242] on label "Salmon" at bounding box center [970, 244] width 83 height 33
click at [927, 226] on input "Salmon" at bounding box center [926, 225] width 1 height 1
radio input "true"
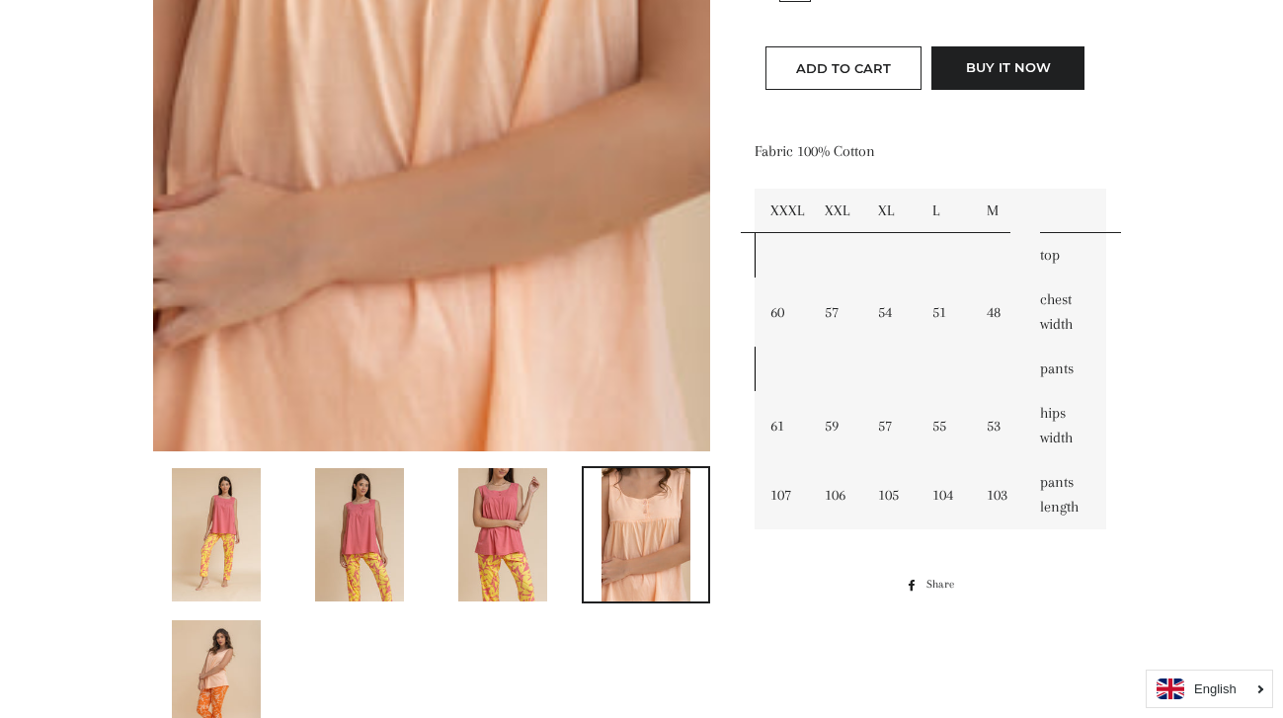
scroll to position [479, 0]
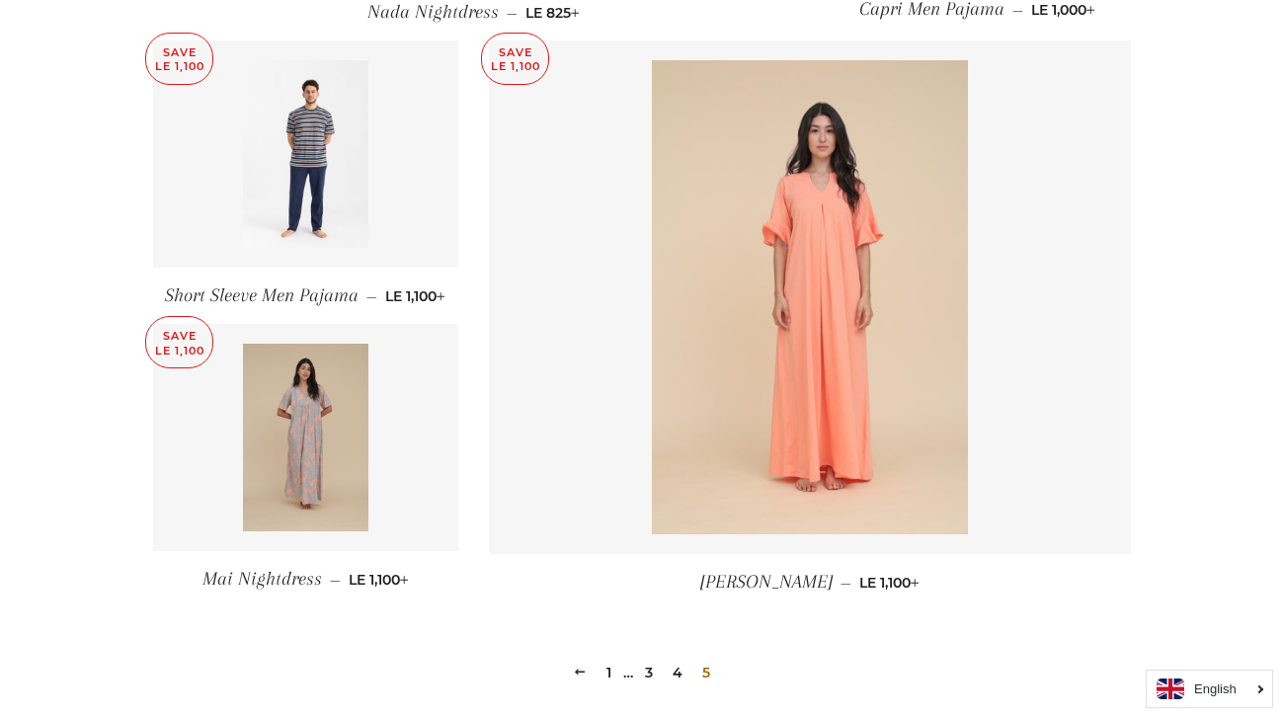
scroll to position [1379, 0]
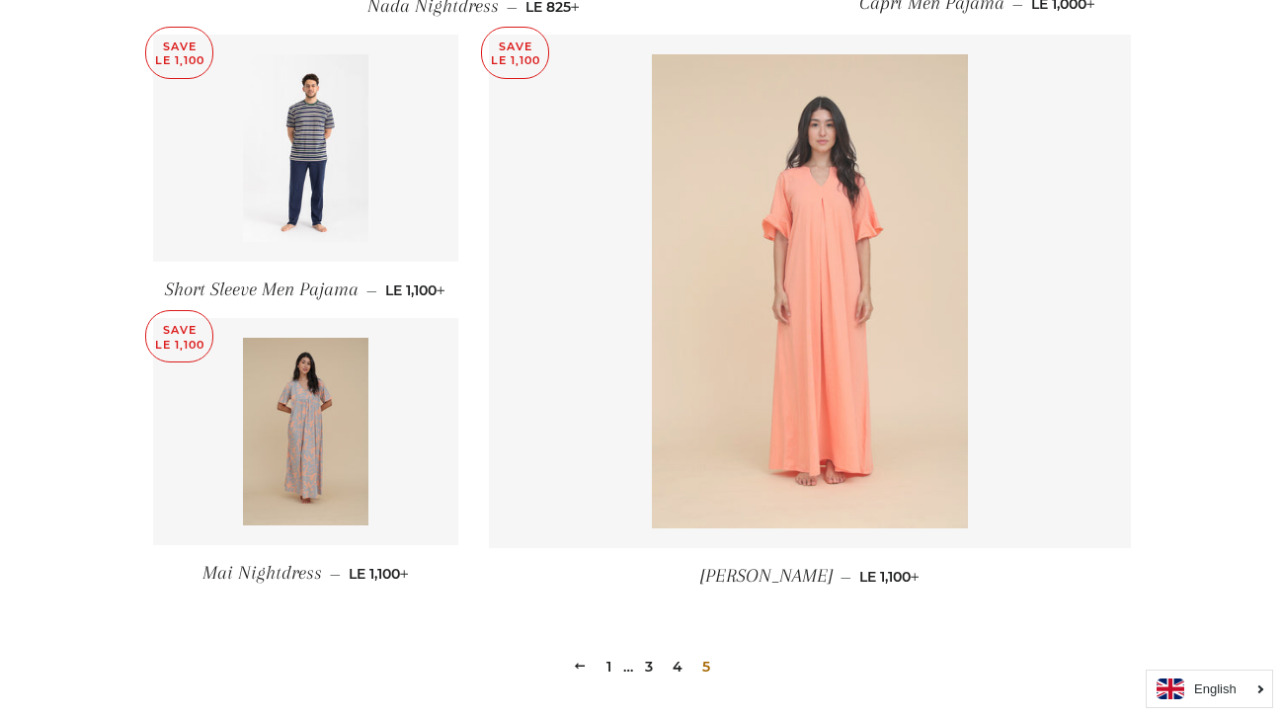
click at [784, 441] on img at bounding box center [810, 291] width 316 height 474
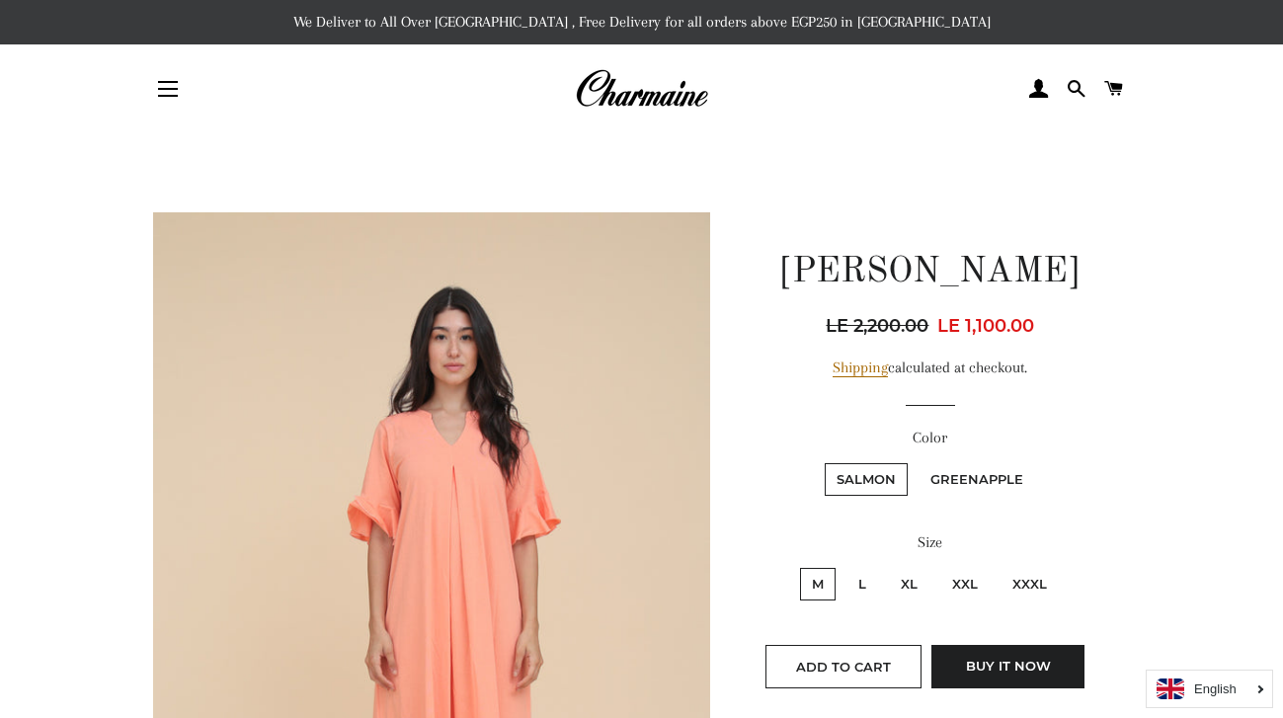
click at [979, 475] on label "Greenapple" at bounding box center [976, 479] width 117 height 33
click at [916, 461] on input "Greenapple" at bounding box center [915, 460] width 1 height 1
radio input "true"
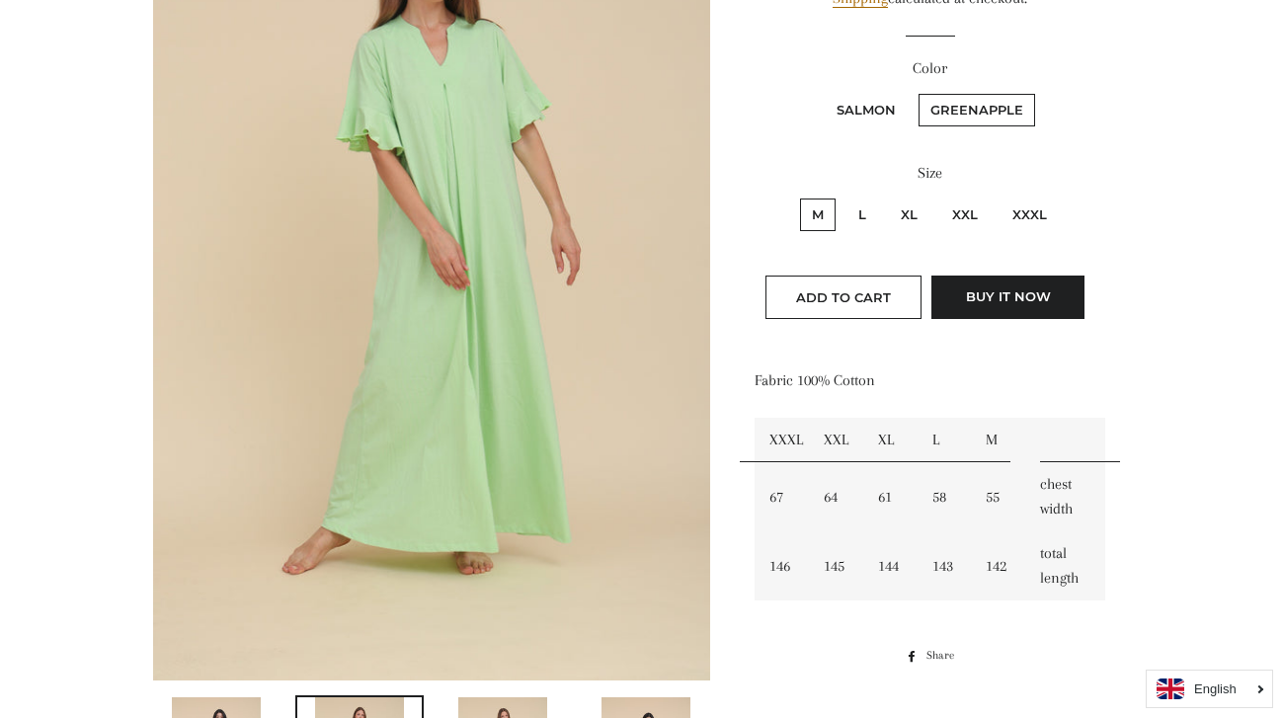
scroll to position [359, 0]
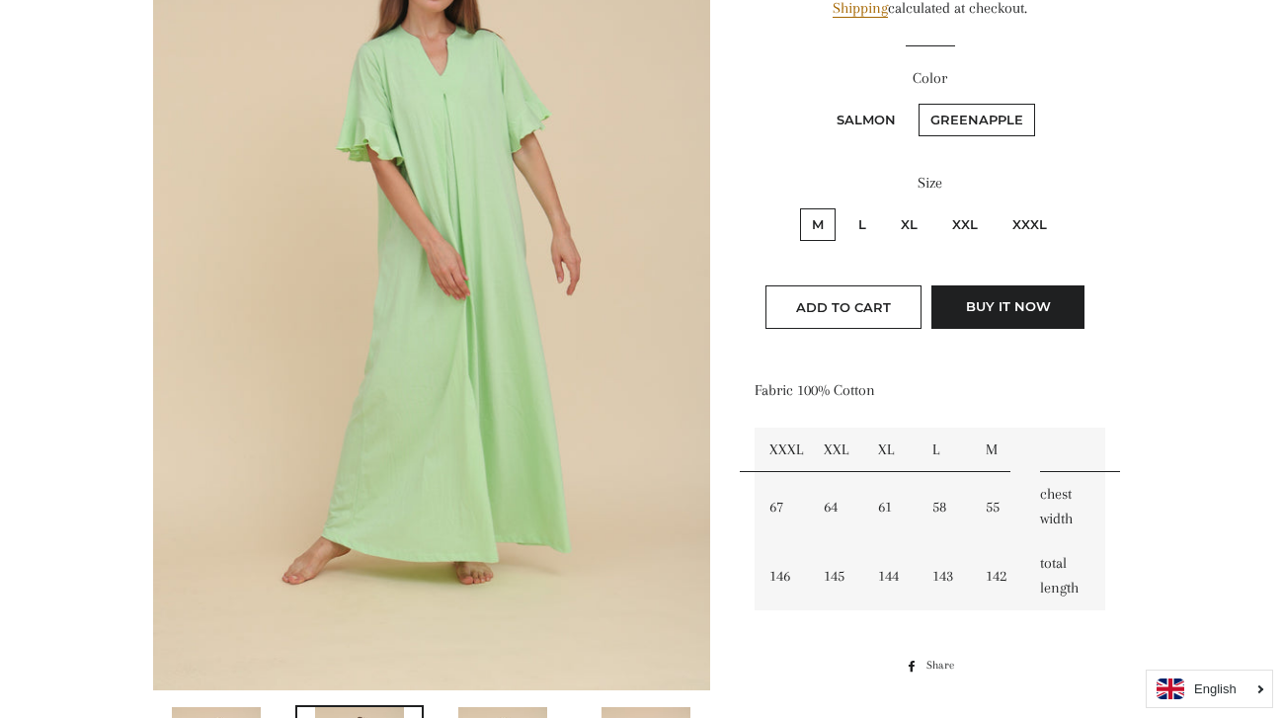
click at [865, 115] on label "Salmon" at bounding box center [865, 120] width 83 height 33
click at [822, 102] on input "Salmon" at bounding box center [821, 101] width 1 height 1
radio input "true"
